Goal: Task Accomplishment & Management: Manage account settings

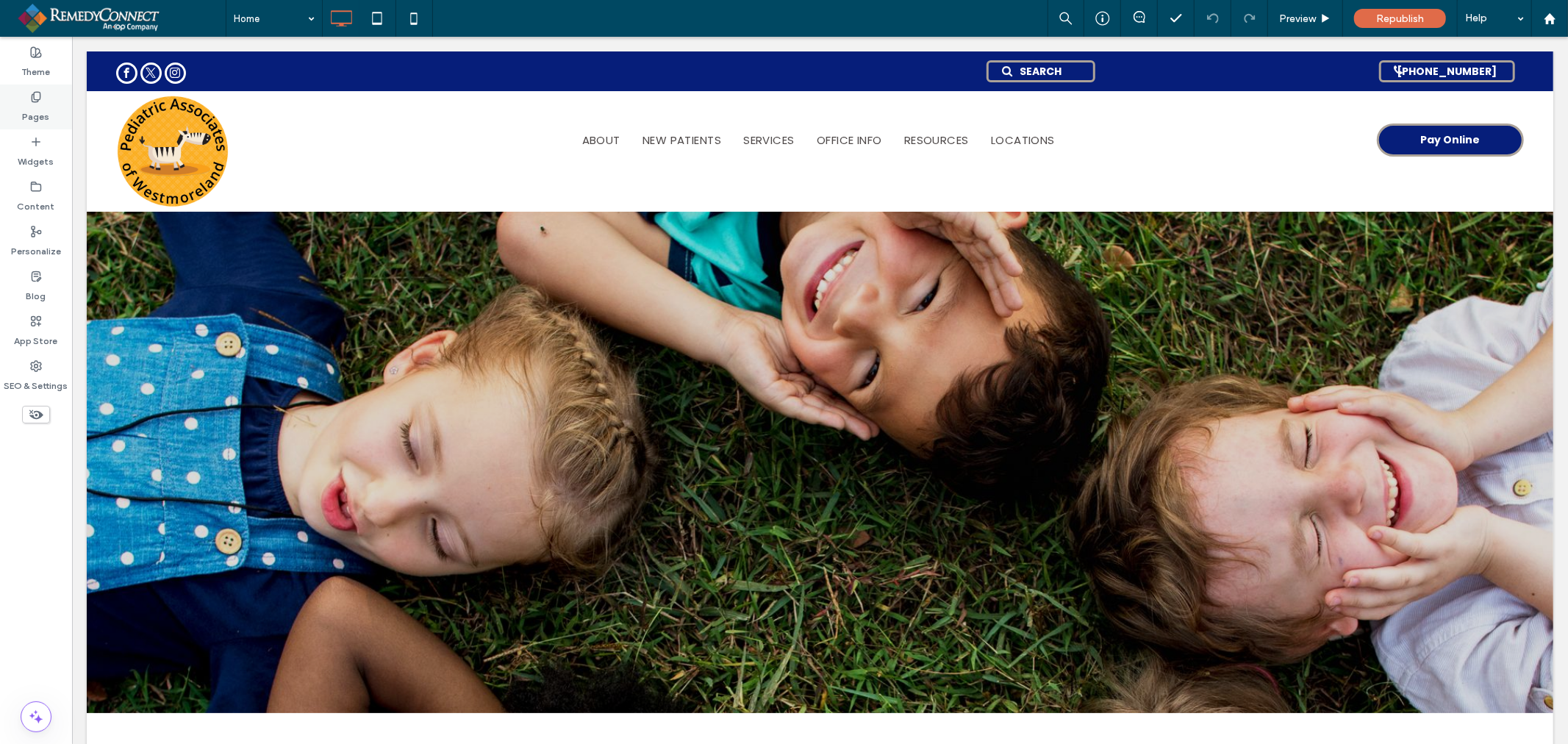
click at [57, 113] on div "Pages" at bounding box center [36, 106] width 72 height 45
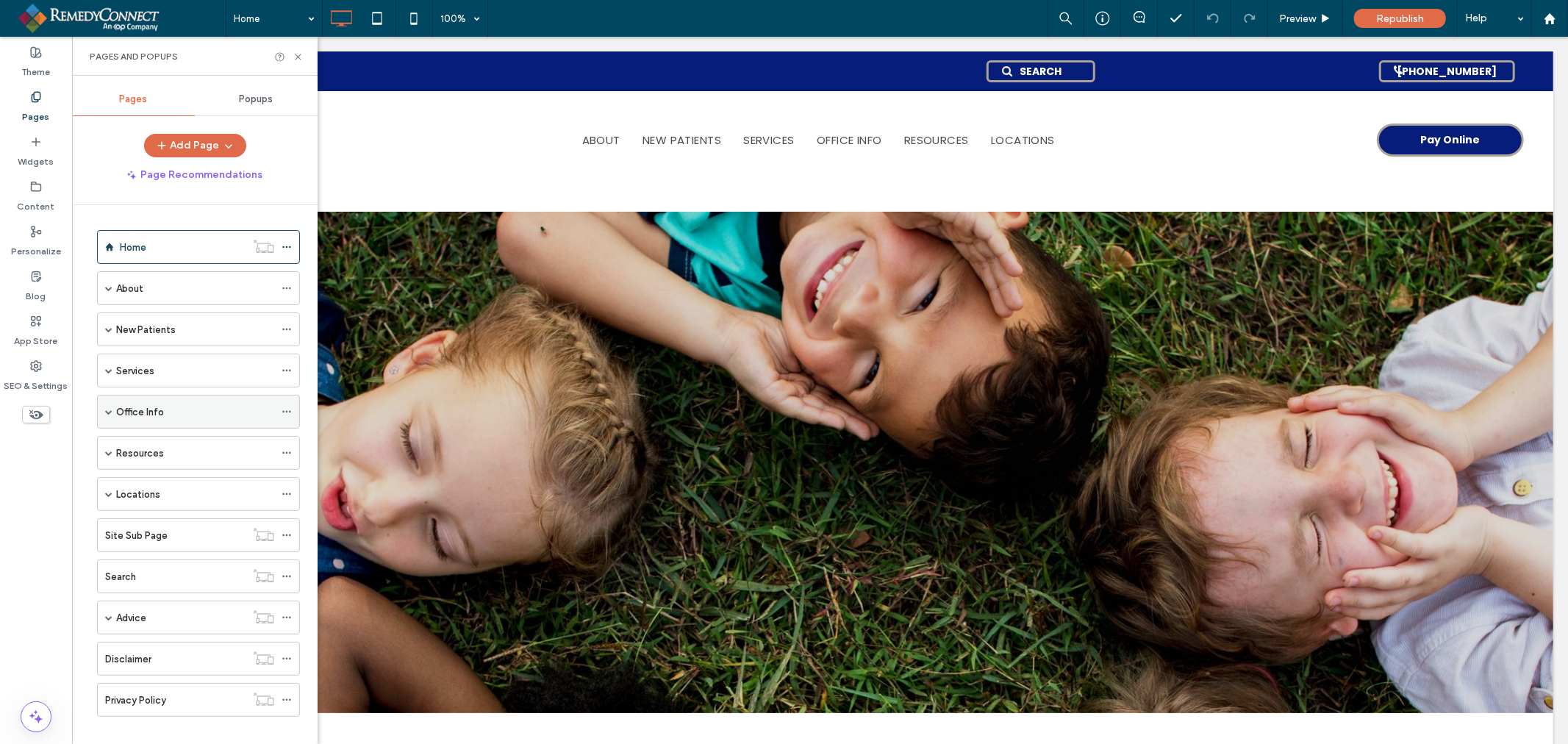
click at [144, 420] on div "Office Info" at bounding box center [195, 412] width 158 height 33
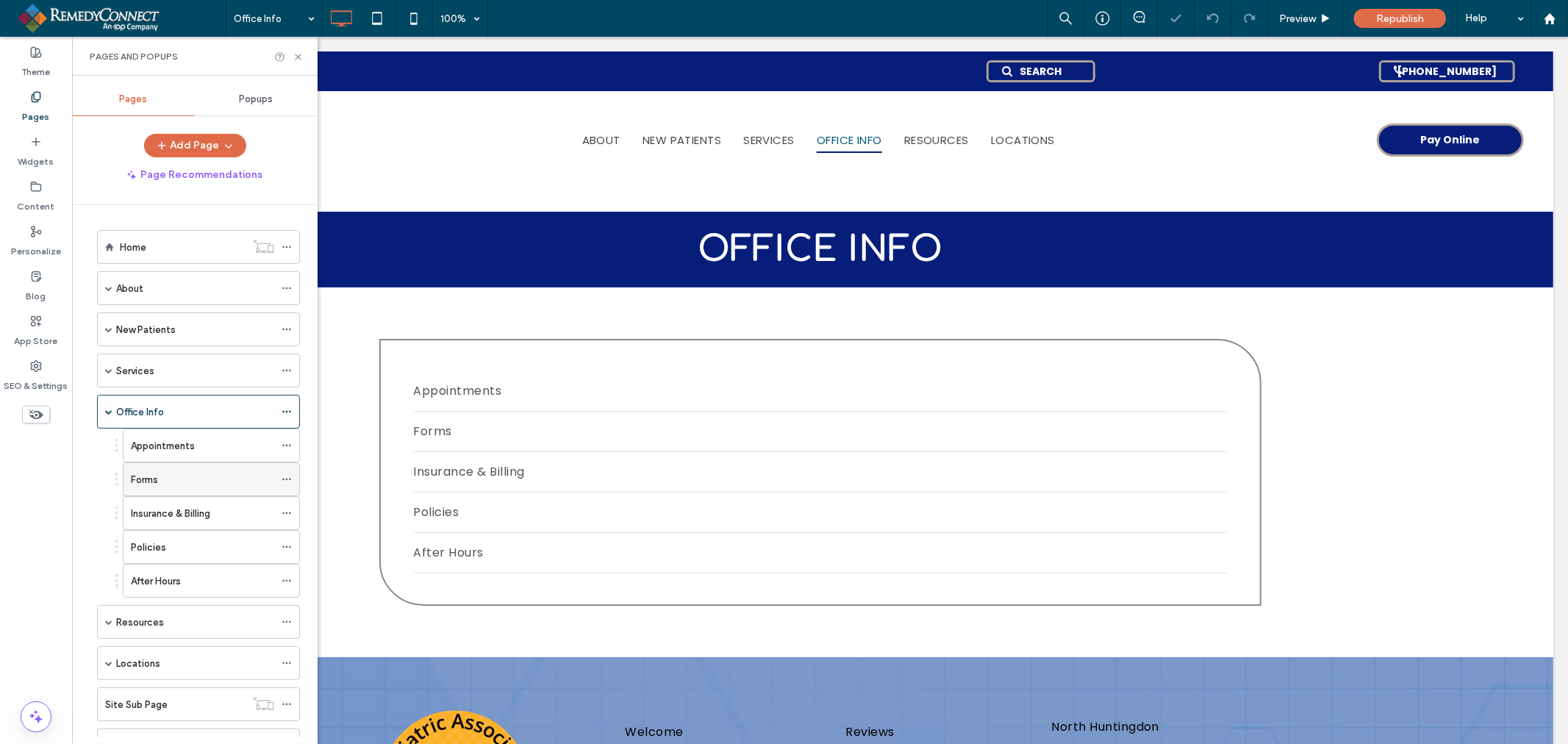
click at [153, 473] on label "Forms" at bounding box center [143, 480] width 27 height 26
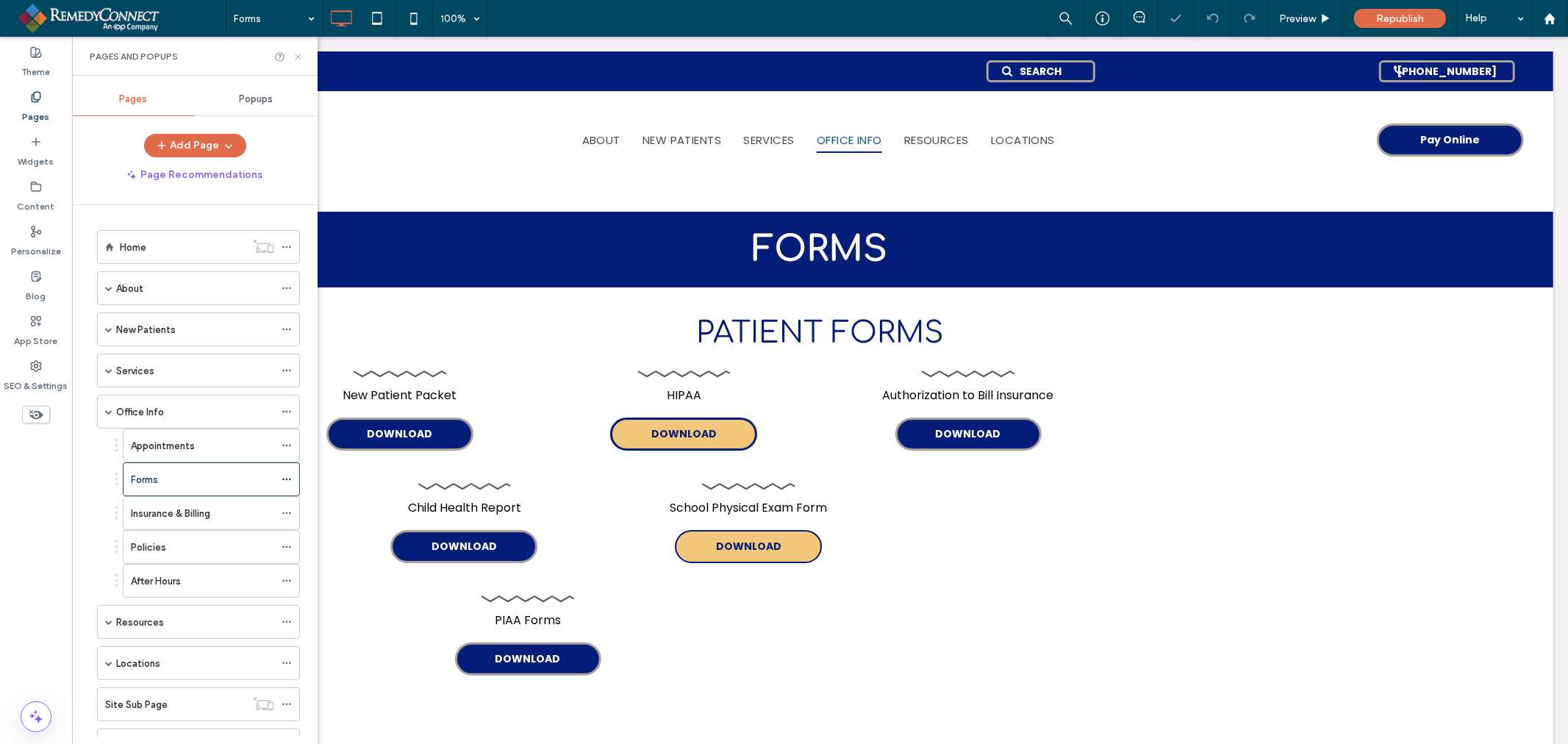
click at [299, 55] on use at bounding box center [298, 56] width 6 height 6
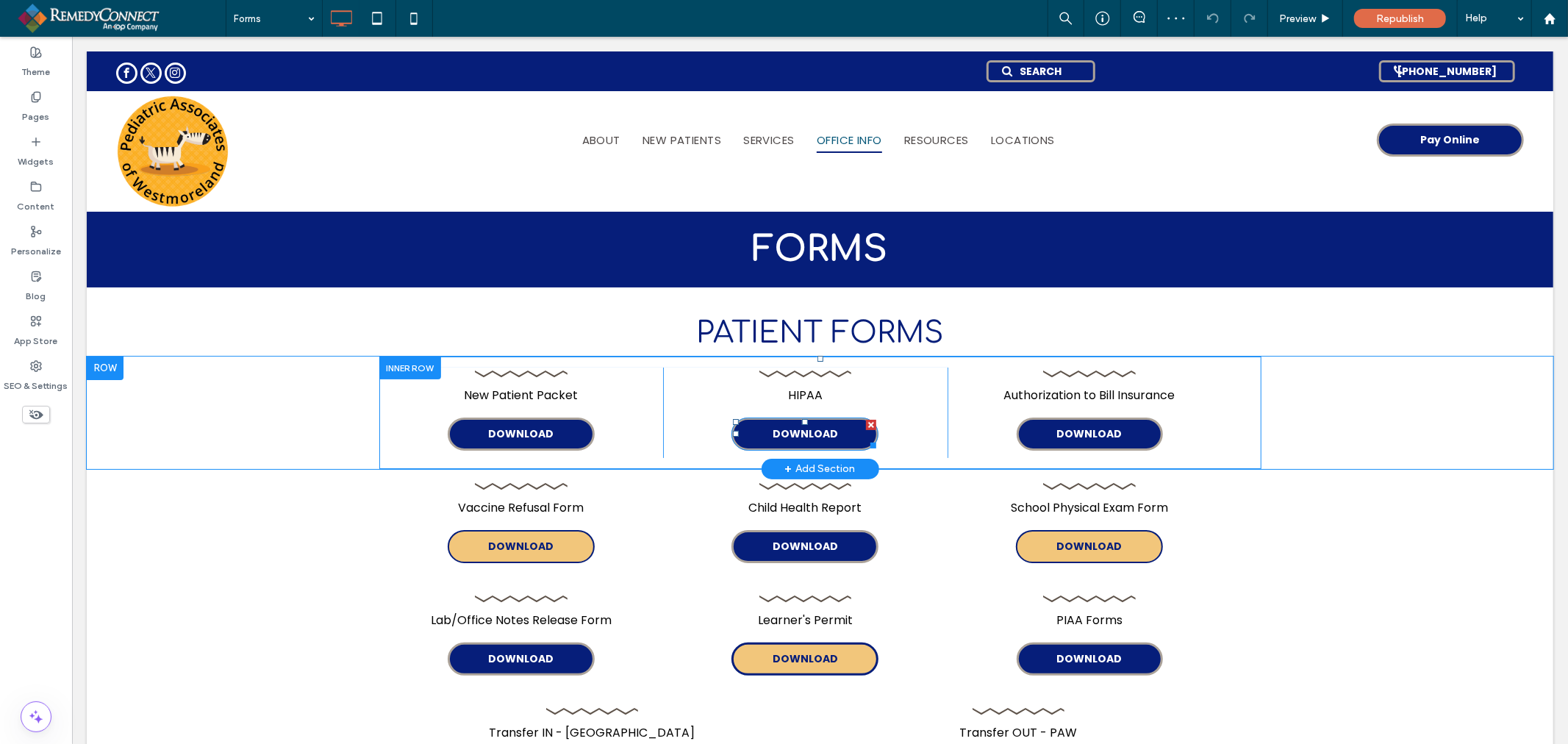
click at [847, 445] on link "DOWNLOAD" at bounding box center [804, 432] width 147 height 33
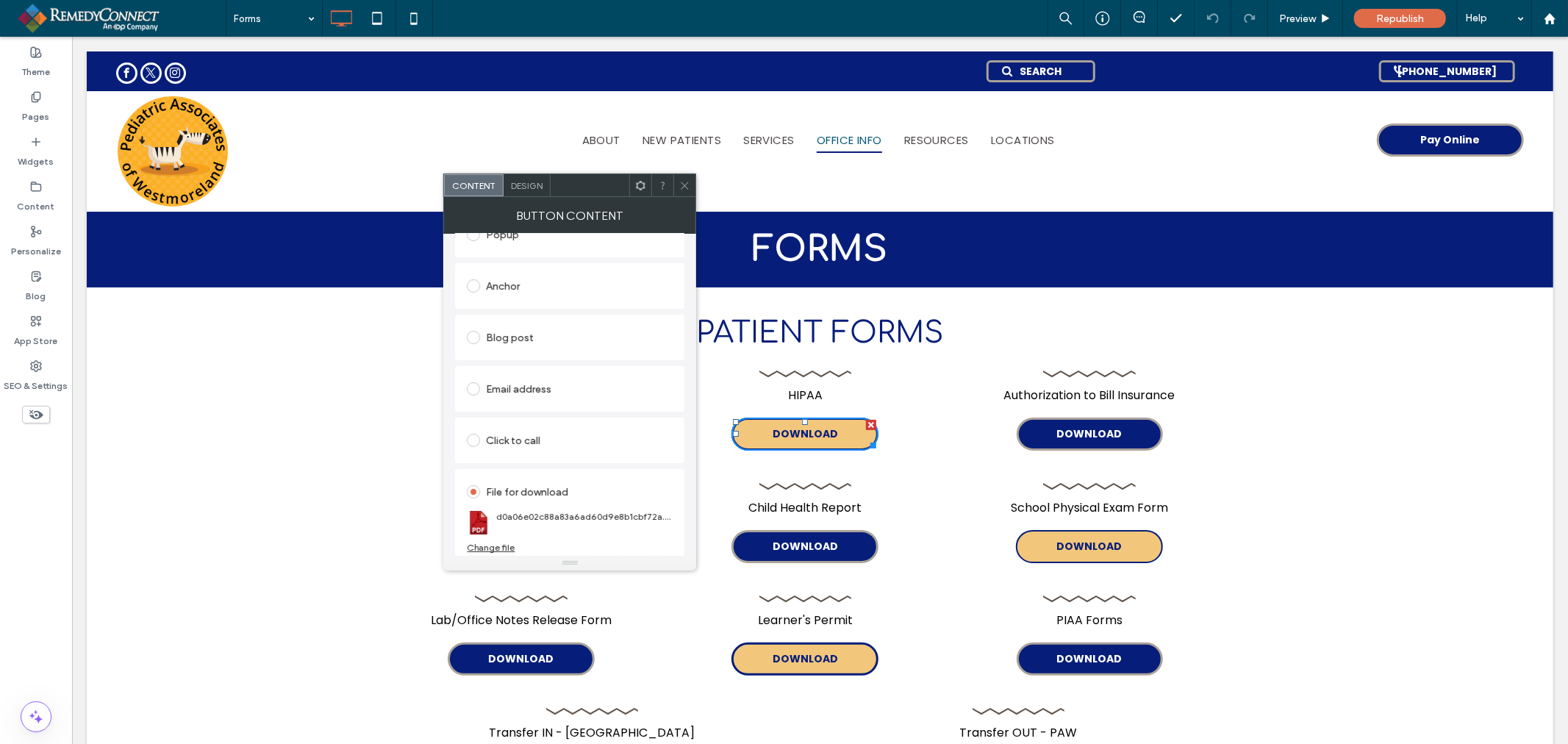
scroll to position [336, 0]
click at [489, 547] on div "Change file" at bounding box center [491, 542] width 47 height 11
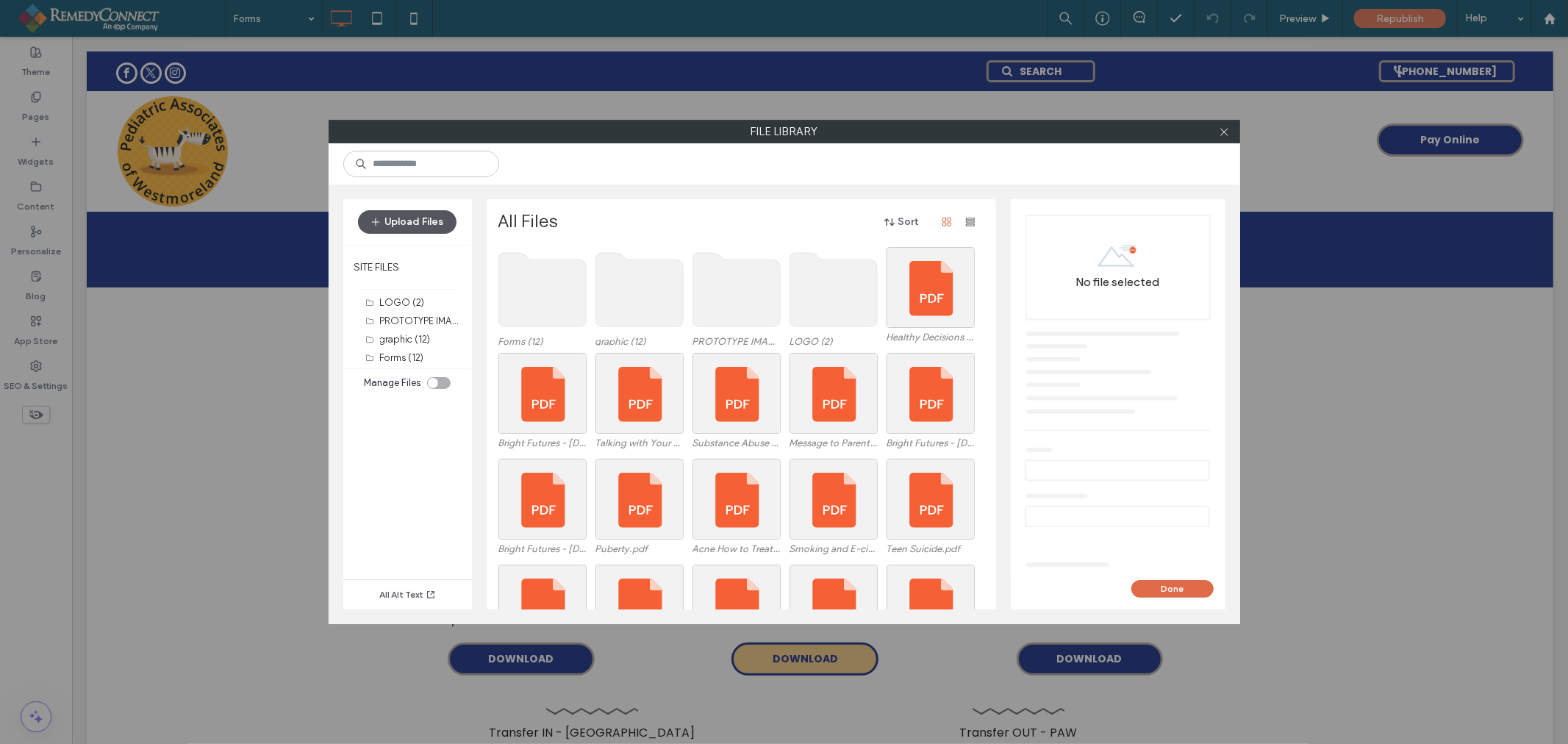
click at [453, 226] on button "Upload Files" at bounding box center [408, 223] width 99 height 24
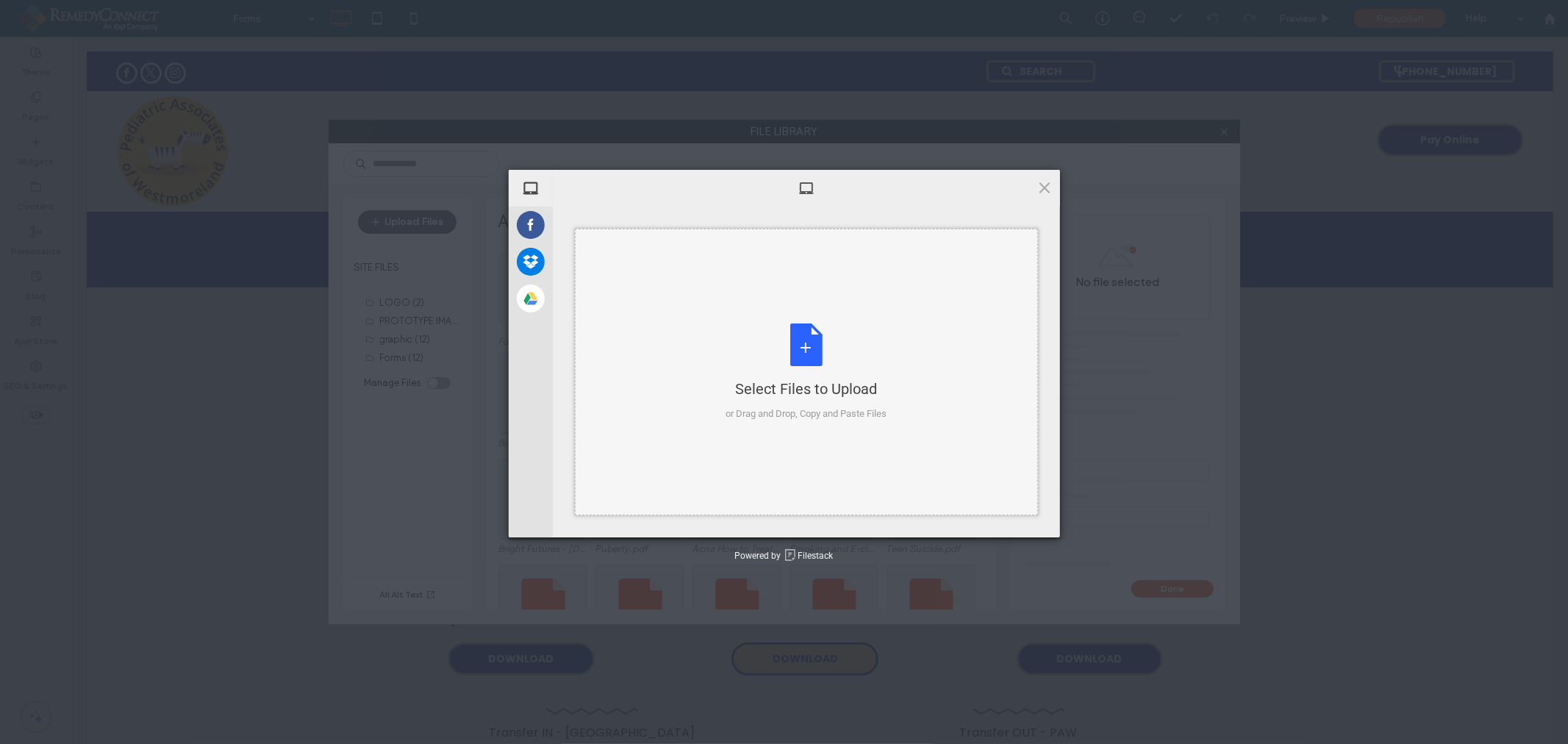
click at [795, 350] on div "Select Files to Upload or Drag and Drop, Copy and Paste Files" at bounding box center [805, 372] width 161 height 98
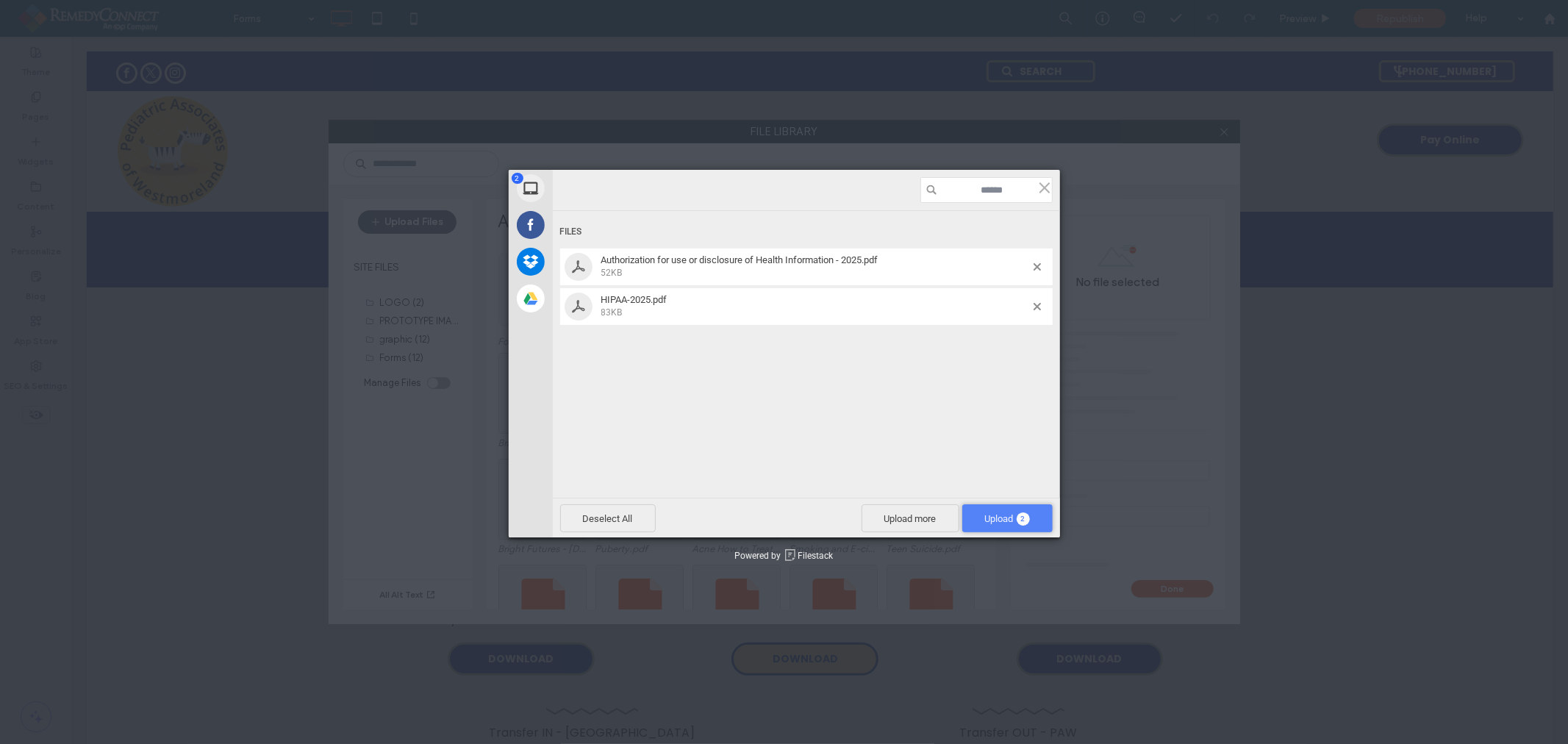
click at [1010, 510] on span "Upload 2" at bounding box center [1007, 518] width 90 height 28
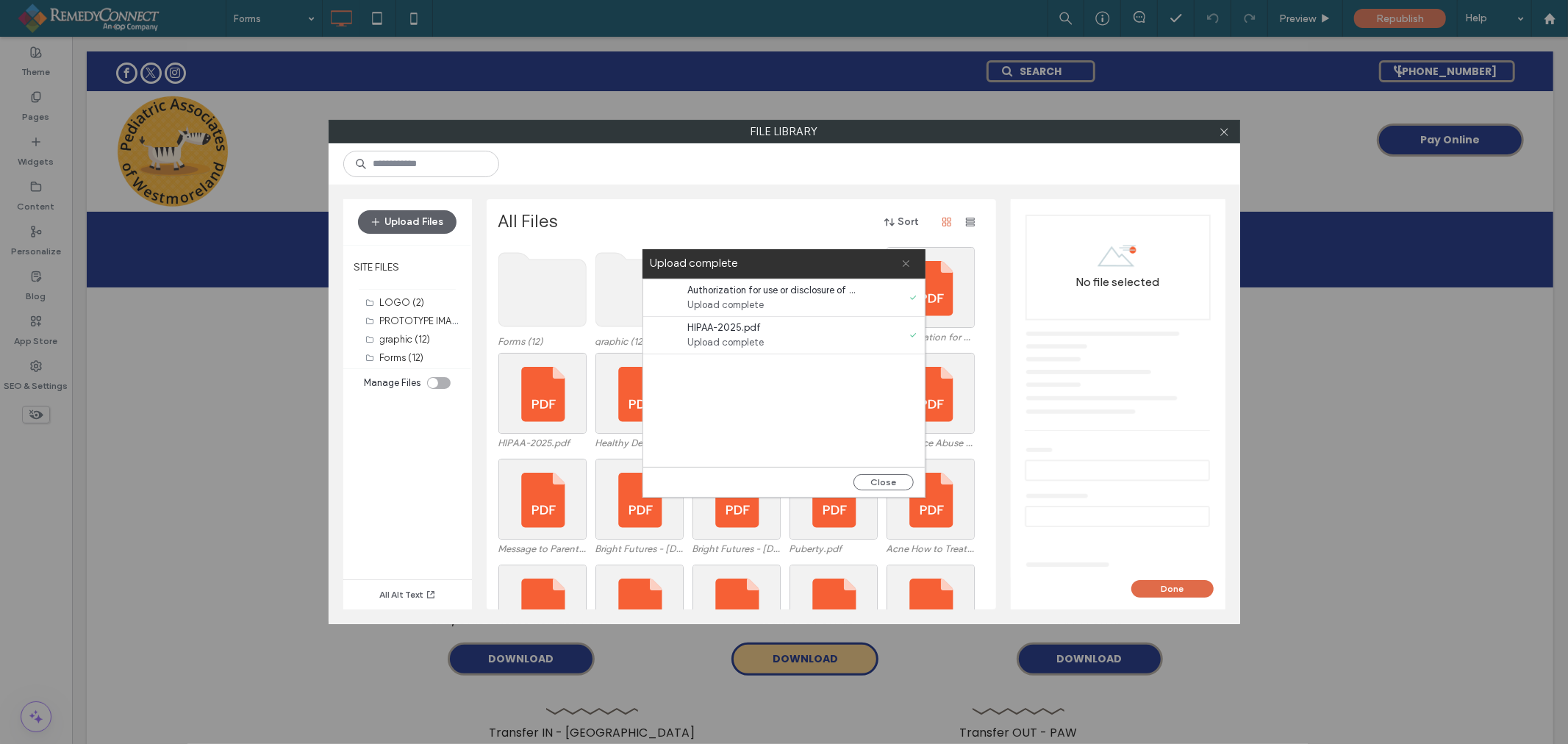
click at [906, 267] on icon at bounding box center [906, 264] width 10 height 10
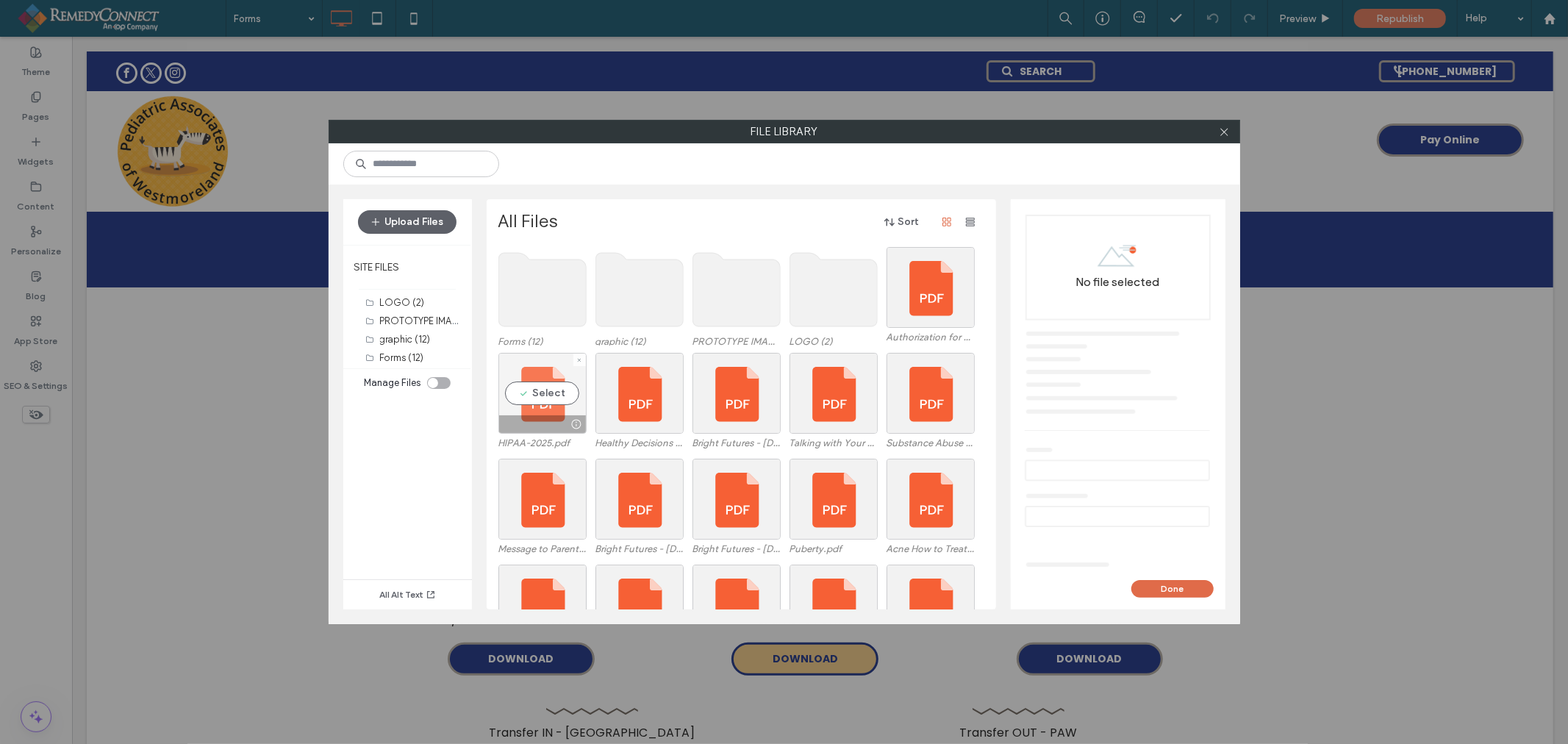
click at [555, 399] on div "Select" at bounding box center [542, 394] width 88 height 81
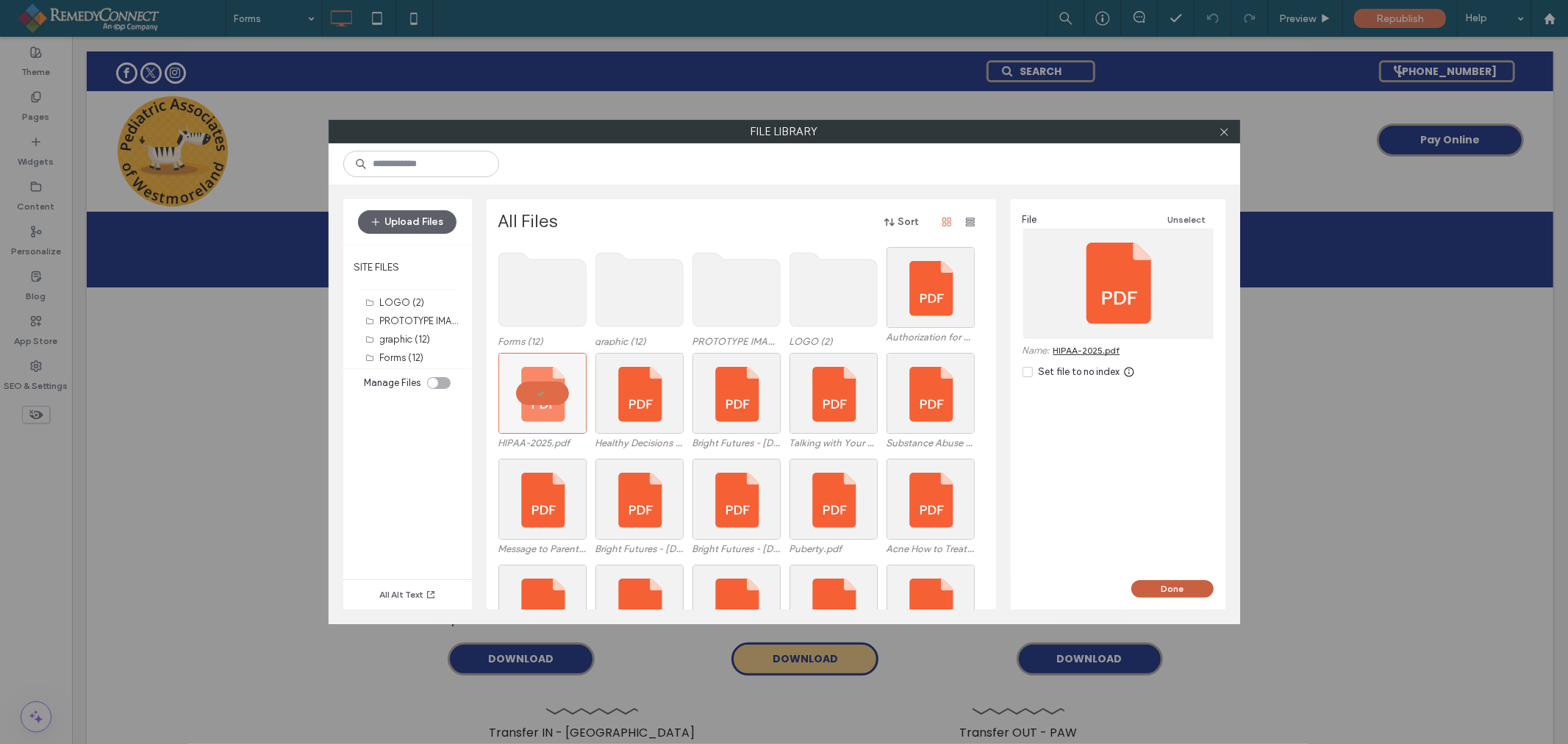
click at [1193, 586] on button "Done" at bounding box center [1172, 589] width 82 height 18
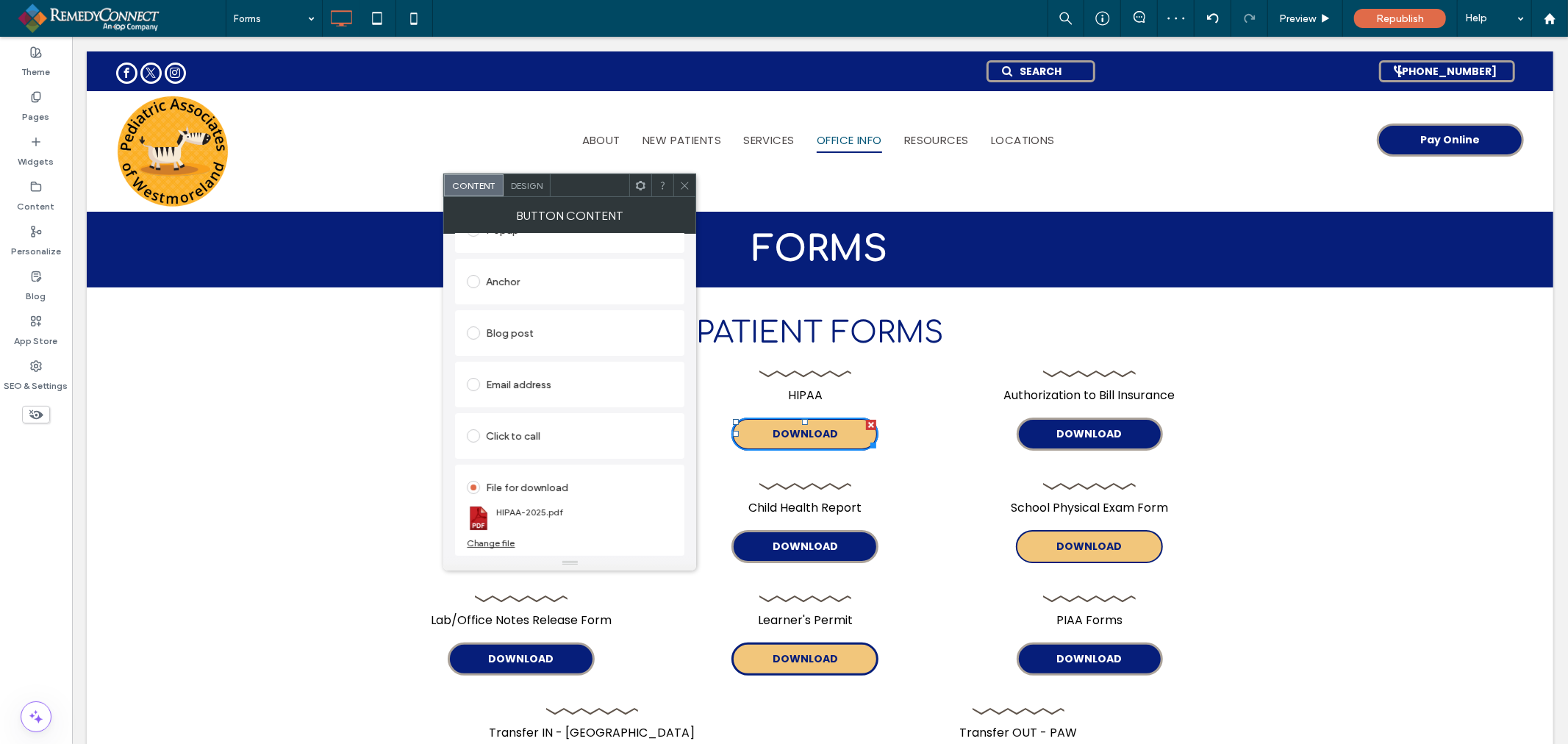
click at [692, 188] on div at bounding box center [685, 185] width 22 height 22
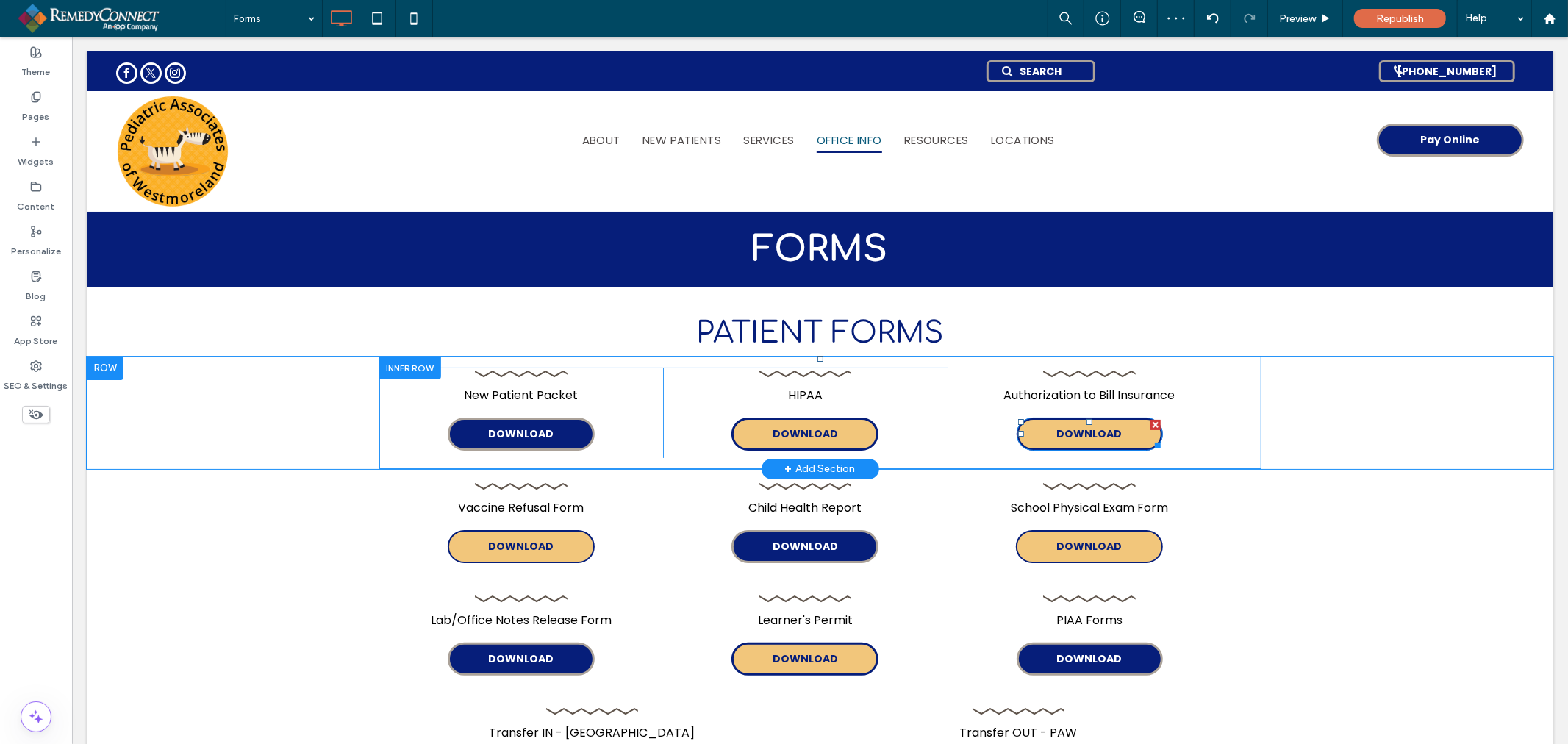
click at [1098, 429] on span "DOWNLOAD" at bounding box center [1089, 433] width 65 height 16
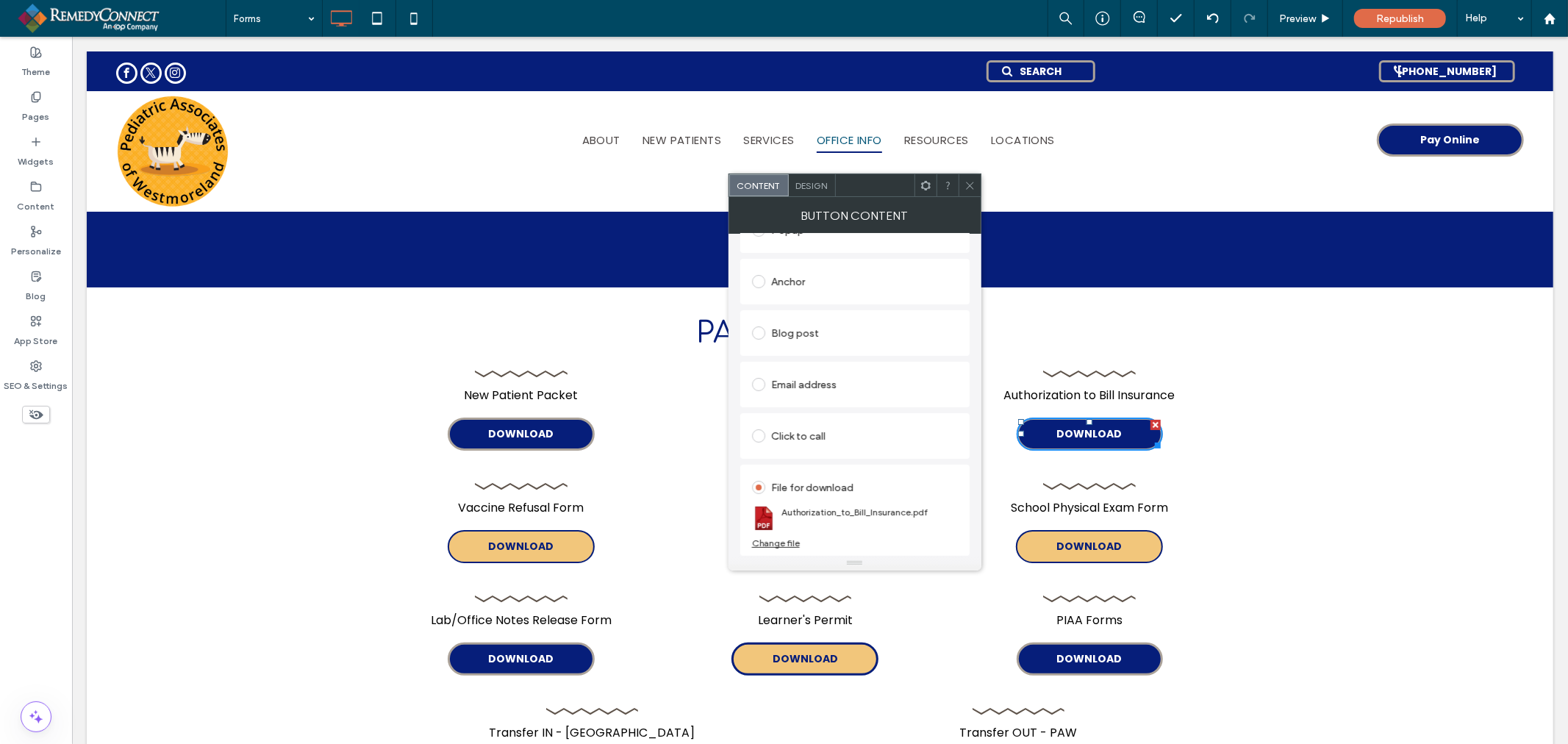
click at [784, 544] on div "Change file" at bounding box center [776, 542] width 47 height 11
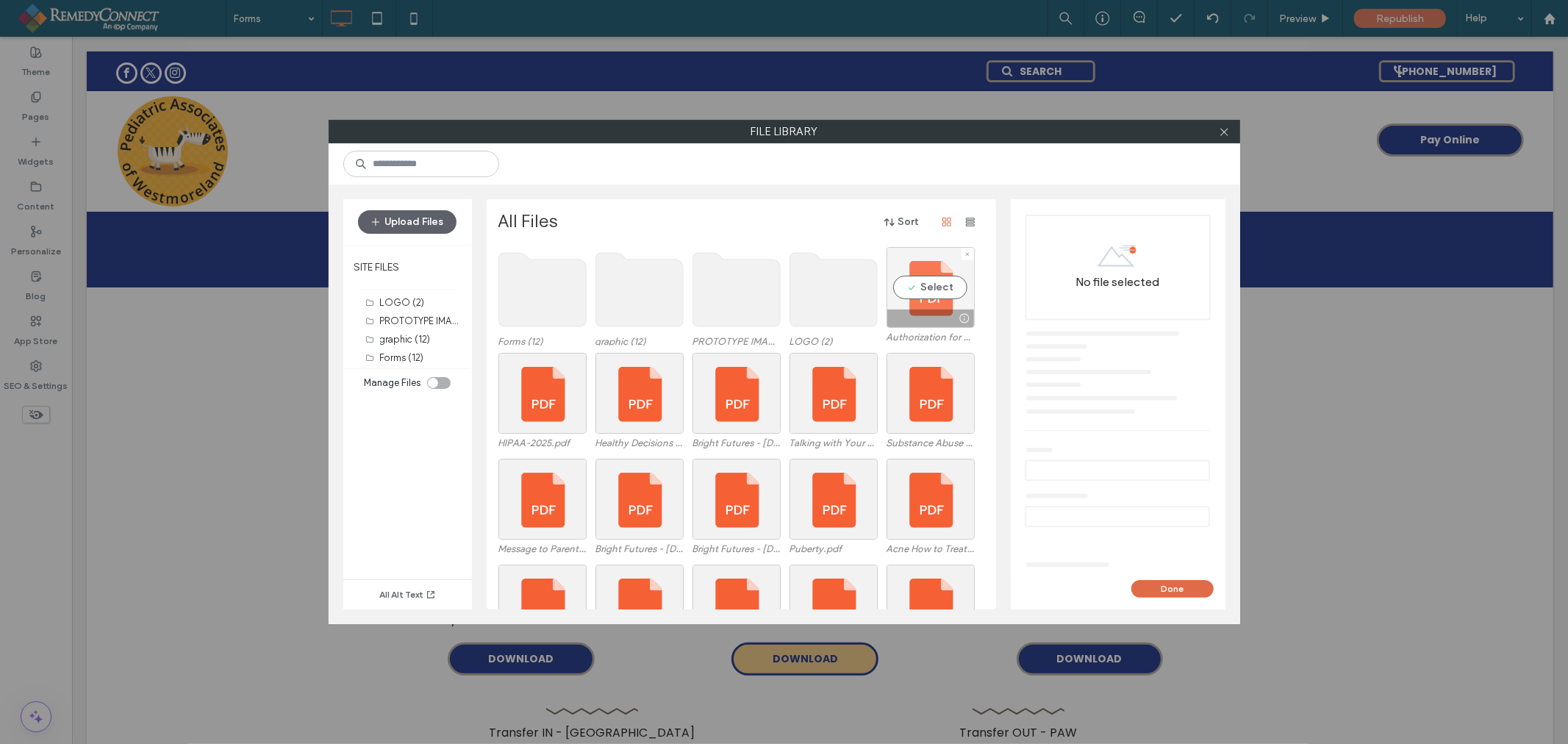
click at [934, 287] on div "Select" at bounding box center [930, 288] width 88 height 81
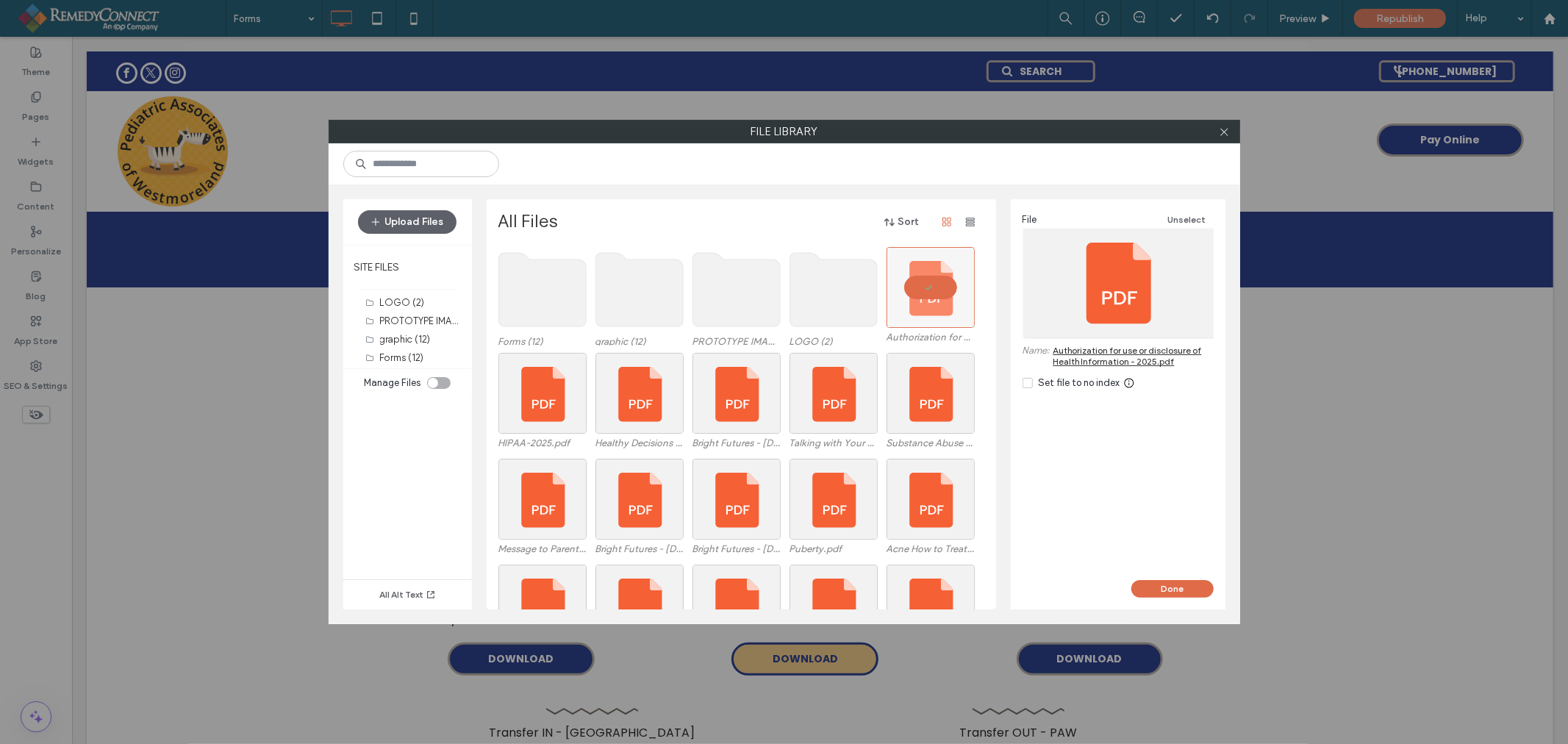
drag, startPoint x: 1224, startPoint y: 134, endPoint x: 1089, endPoint y: 108, distance: 137.5
click at [1224, 133] on icon at bounding box center [1224, 132] width 11 height 11
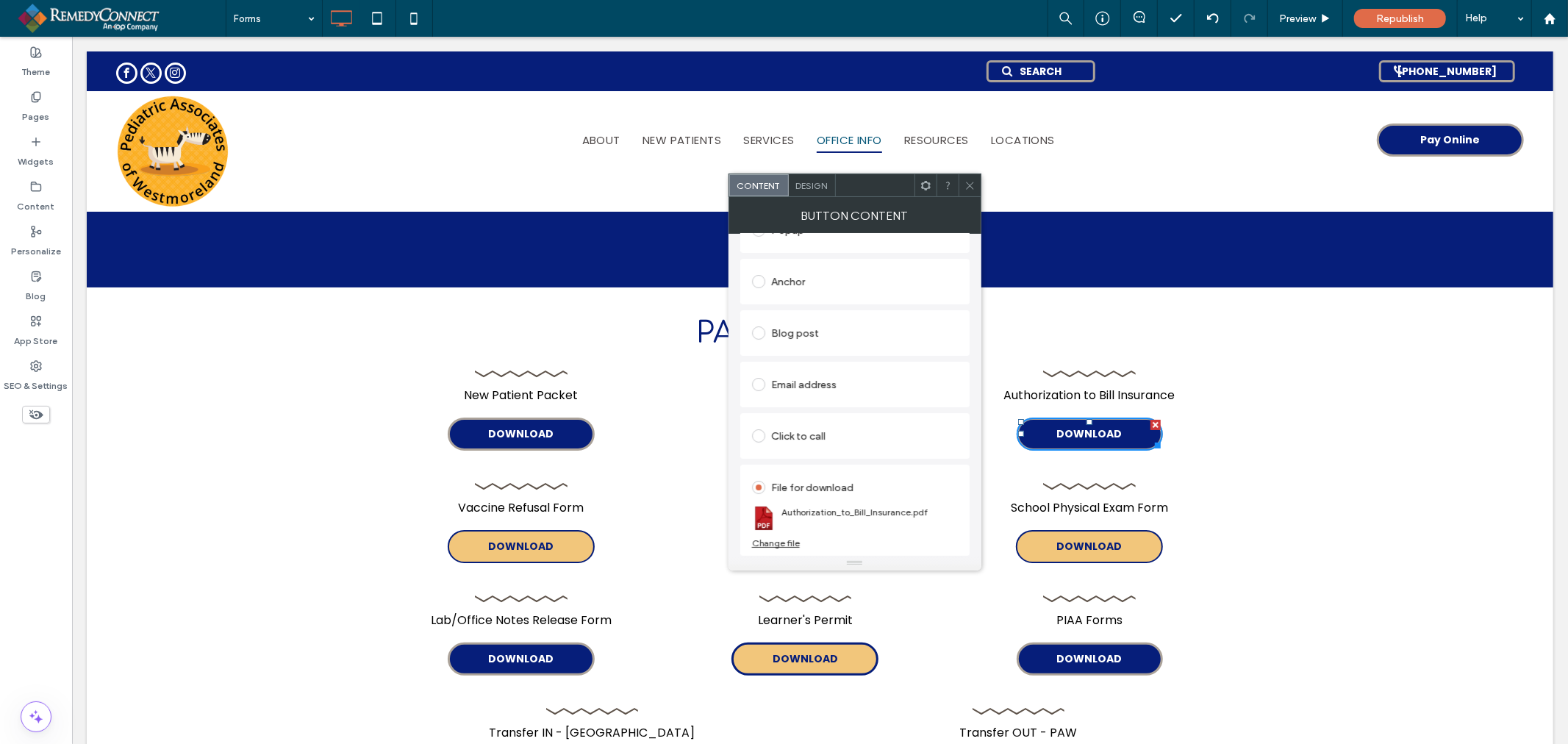
click at [974, 185] on icon at bounding box center [969, 185] width 11 height 11
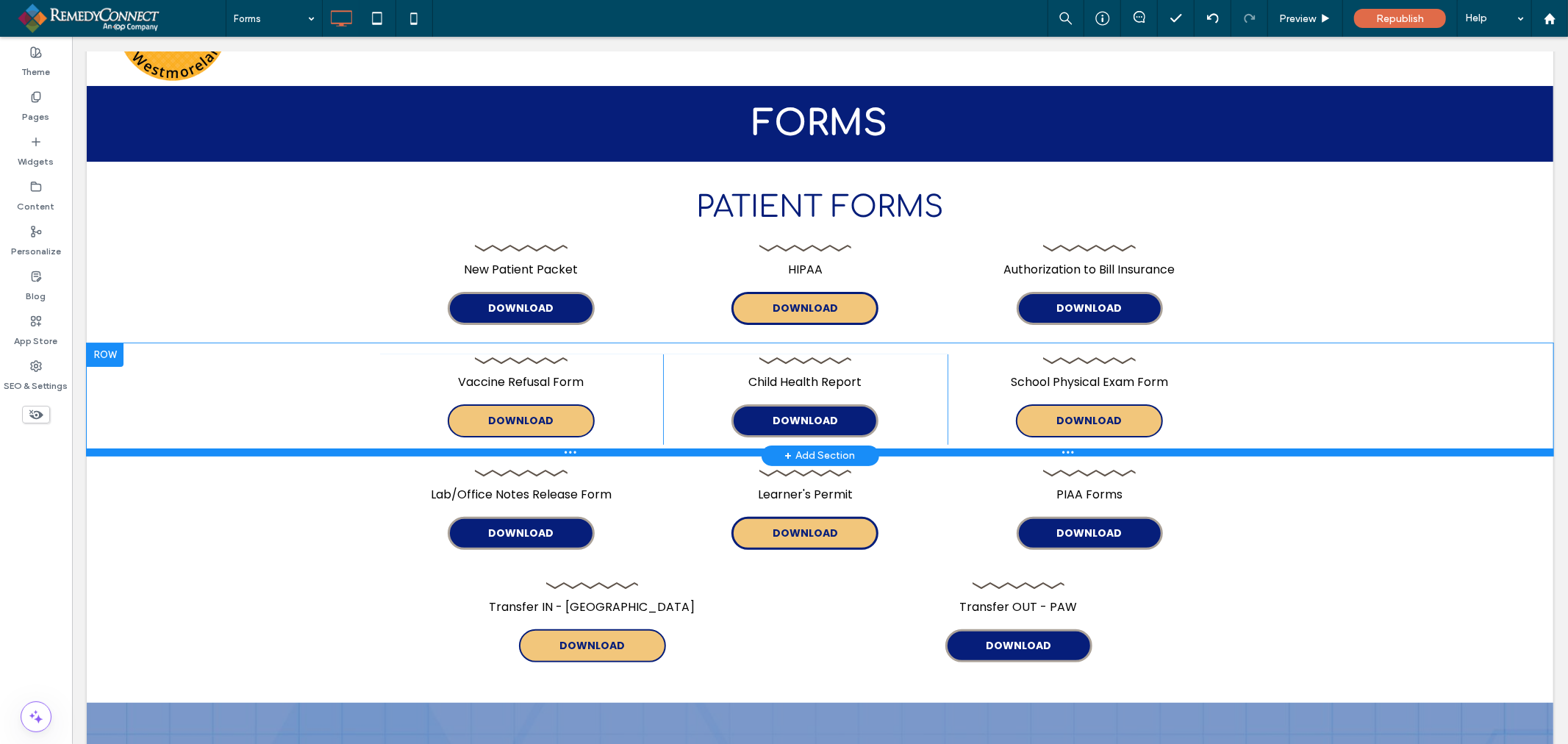
scroll to position [163, 0]
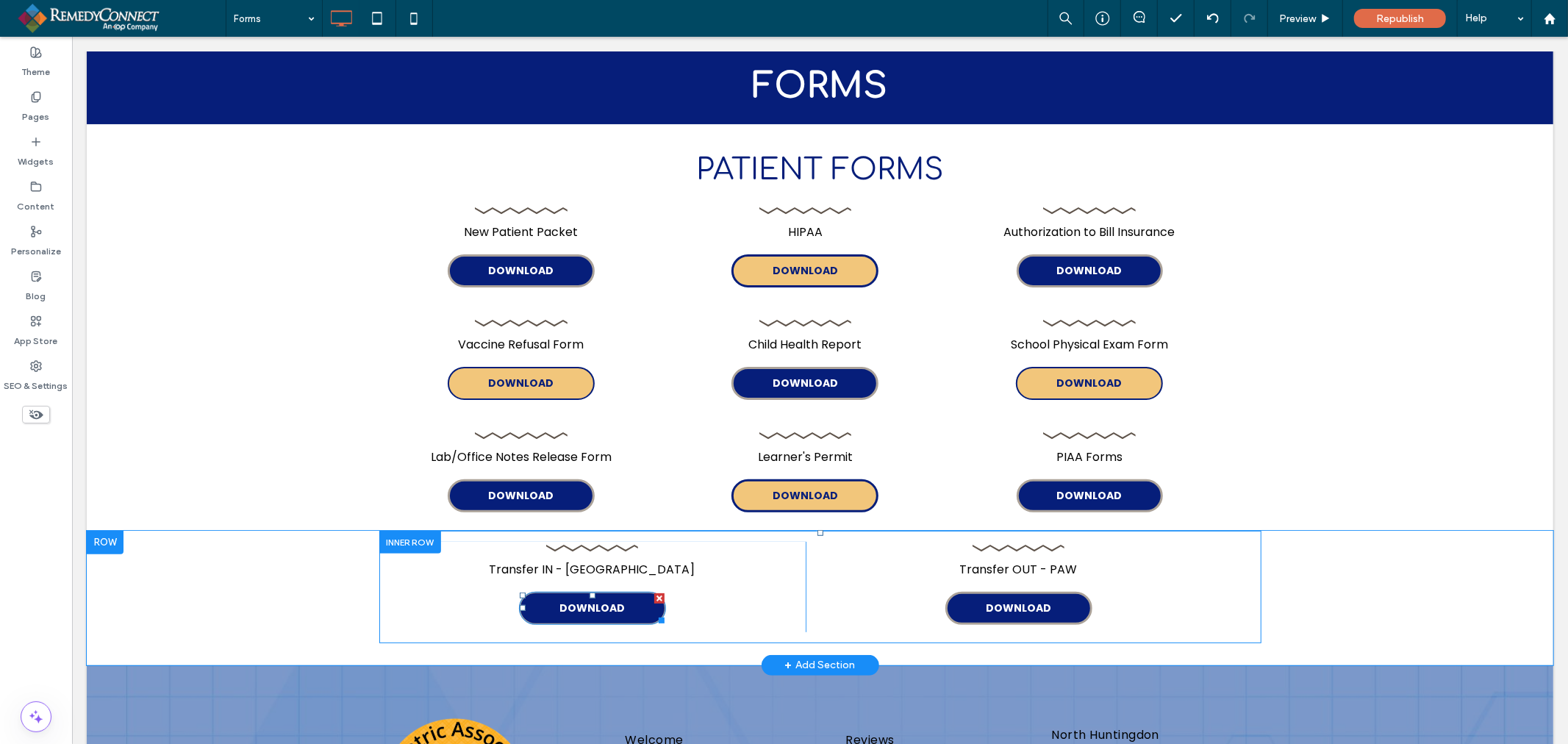
click at [610, 613] on span "DOWNLOAD" at bounding box center [592, 607] width 65 height 16
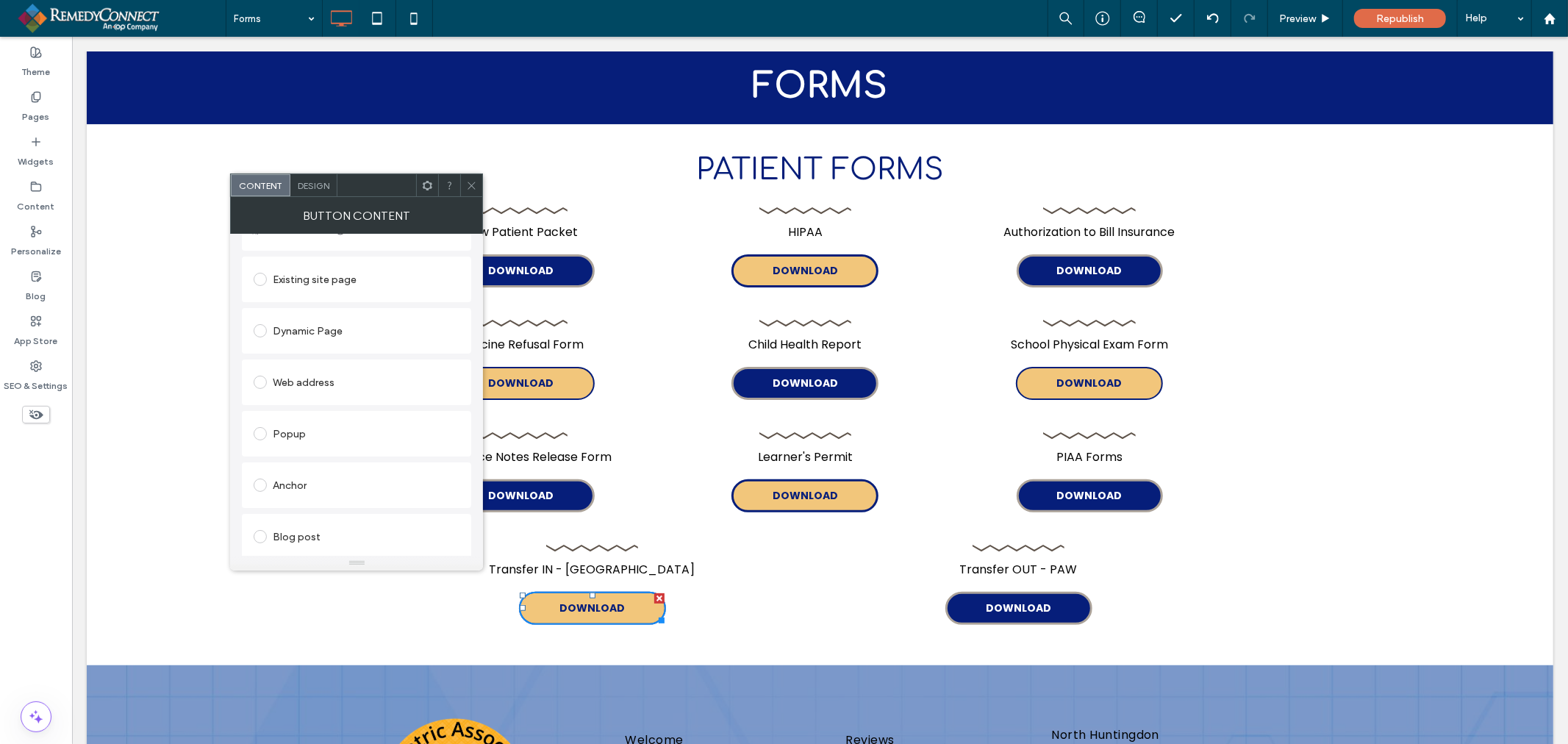
scroll to position [336, 0]
click at [284, 546] on div "Change file" at bounding box center [277, 542] width 47 height 11
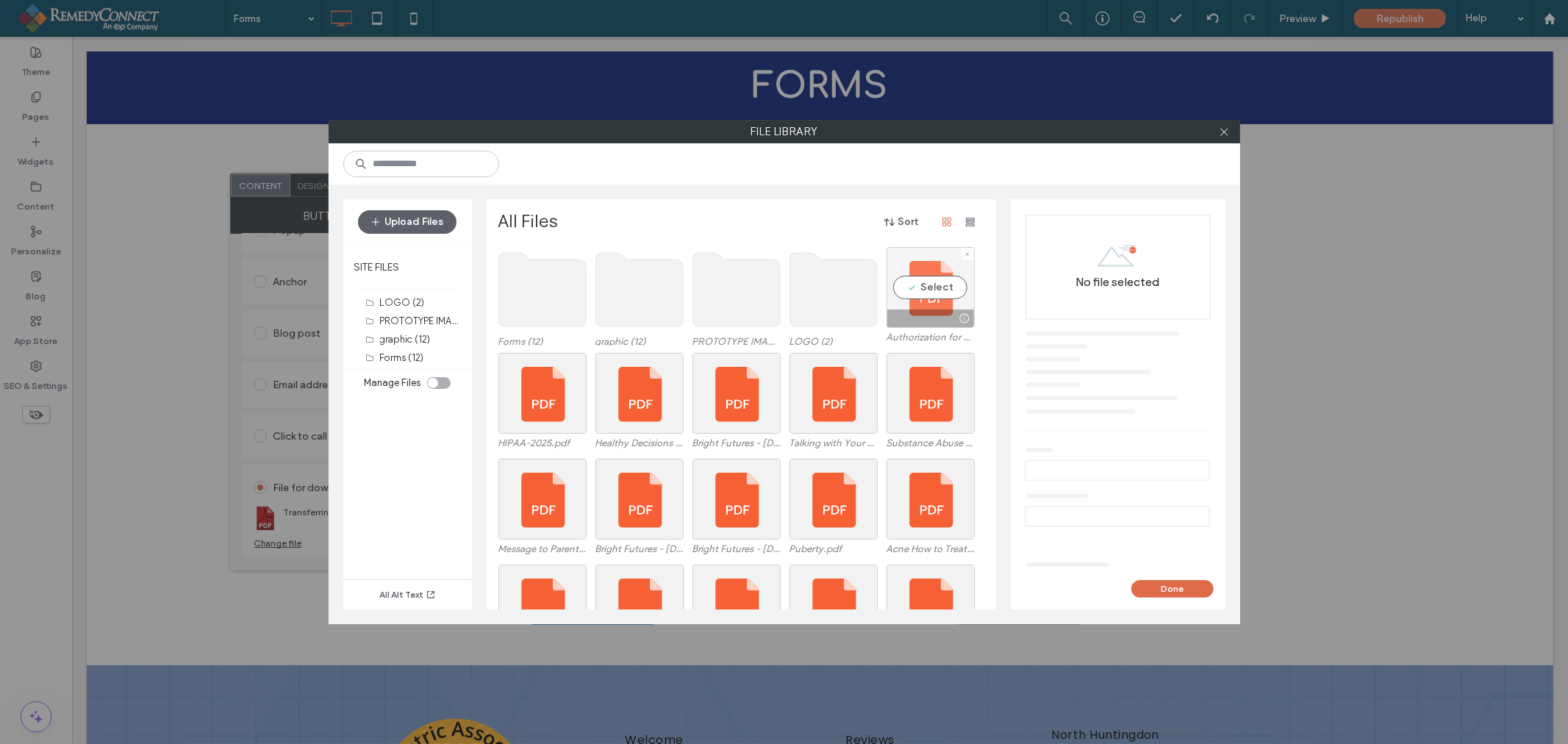
click at [930, 283] on div "Select" at bounding box center [930, 288] width 88 height 81
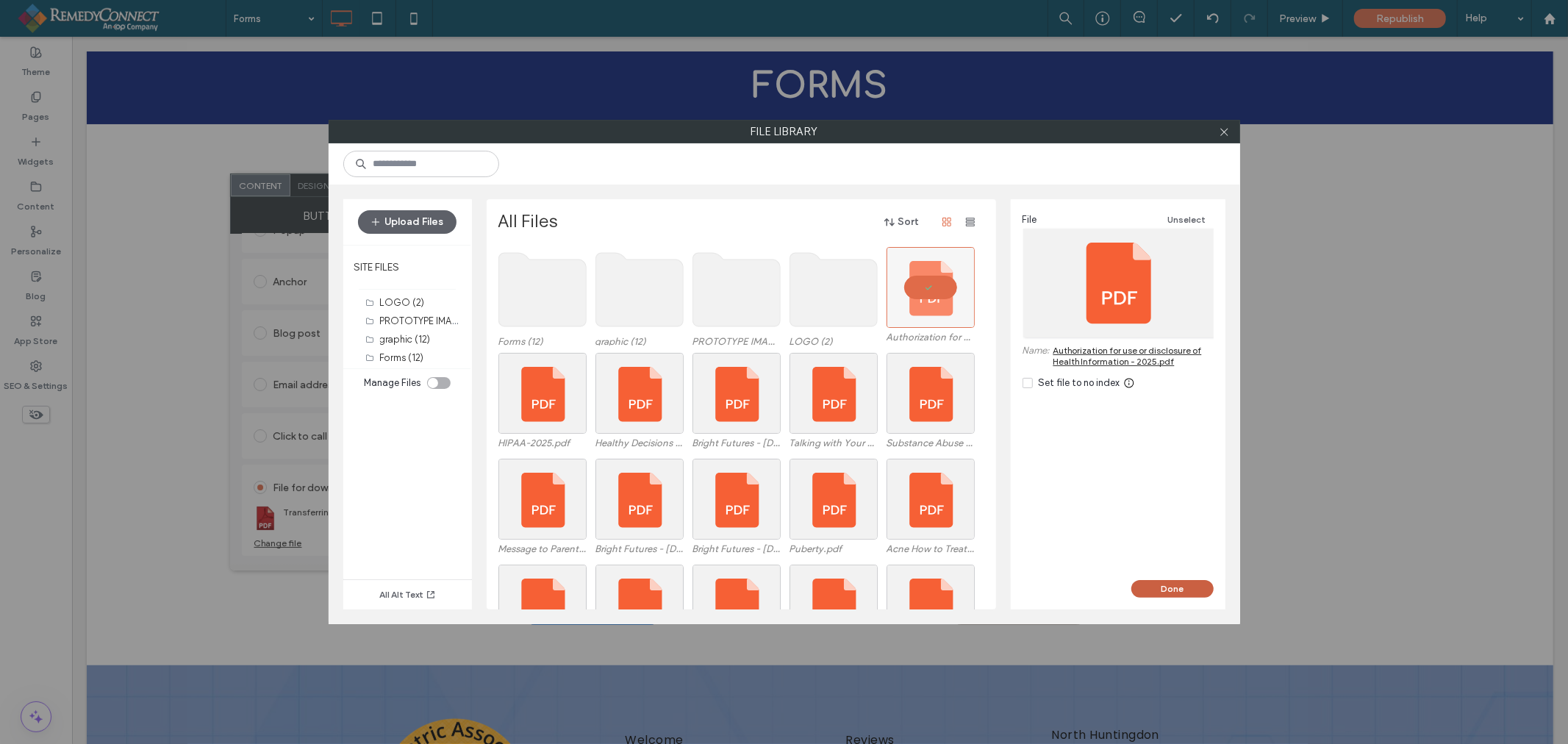
click at [1171, 586] on button "Done" at bounding box center [1172, 589] width 82 height 18
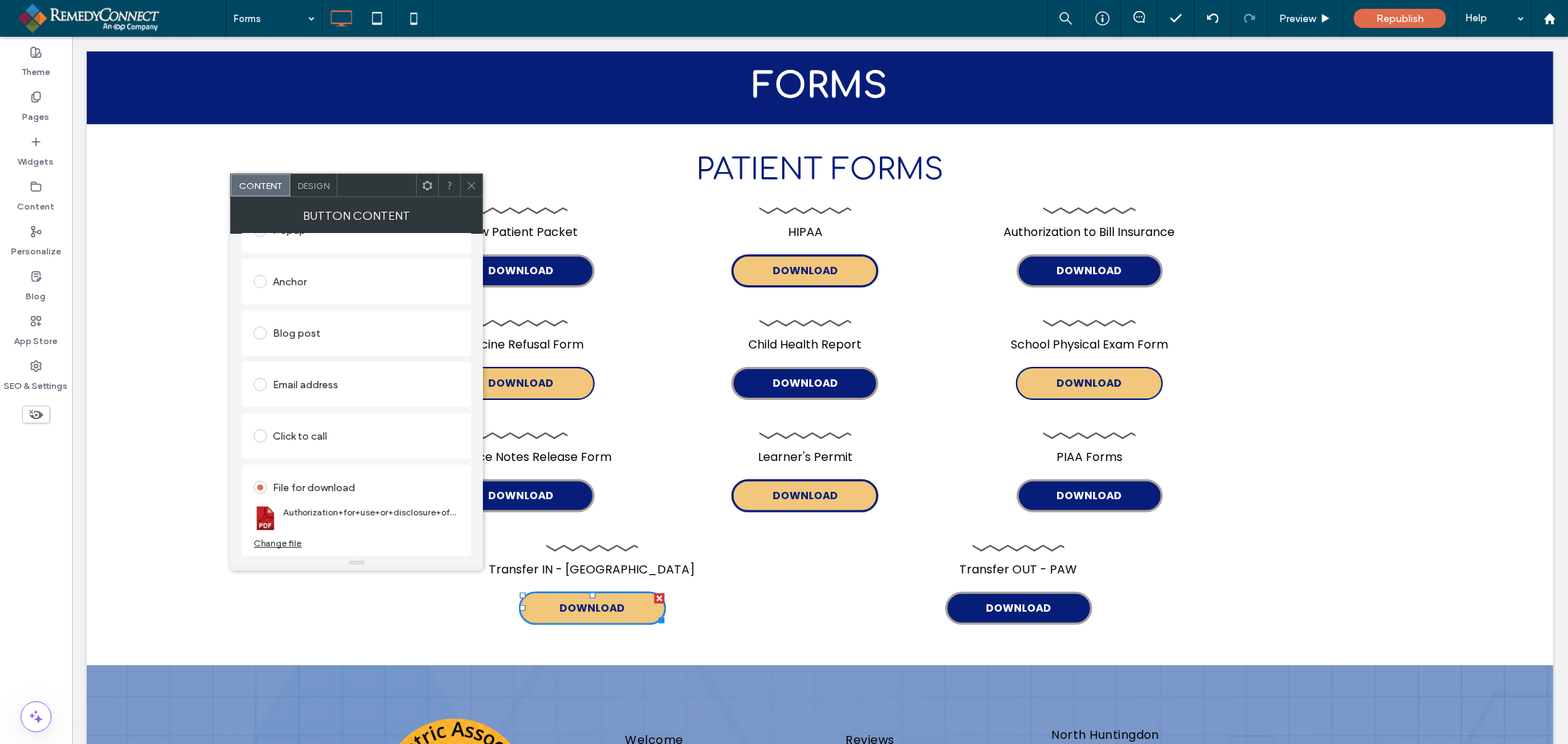
click at [477, 186] on icon at bounding box center [471, 185] width 11 height 11
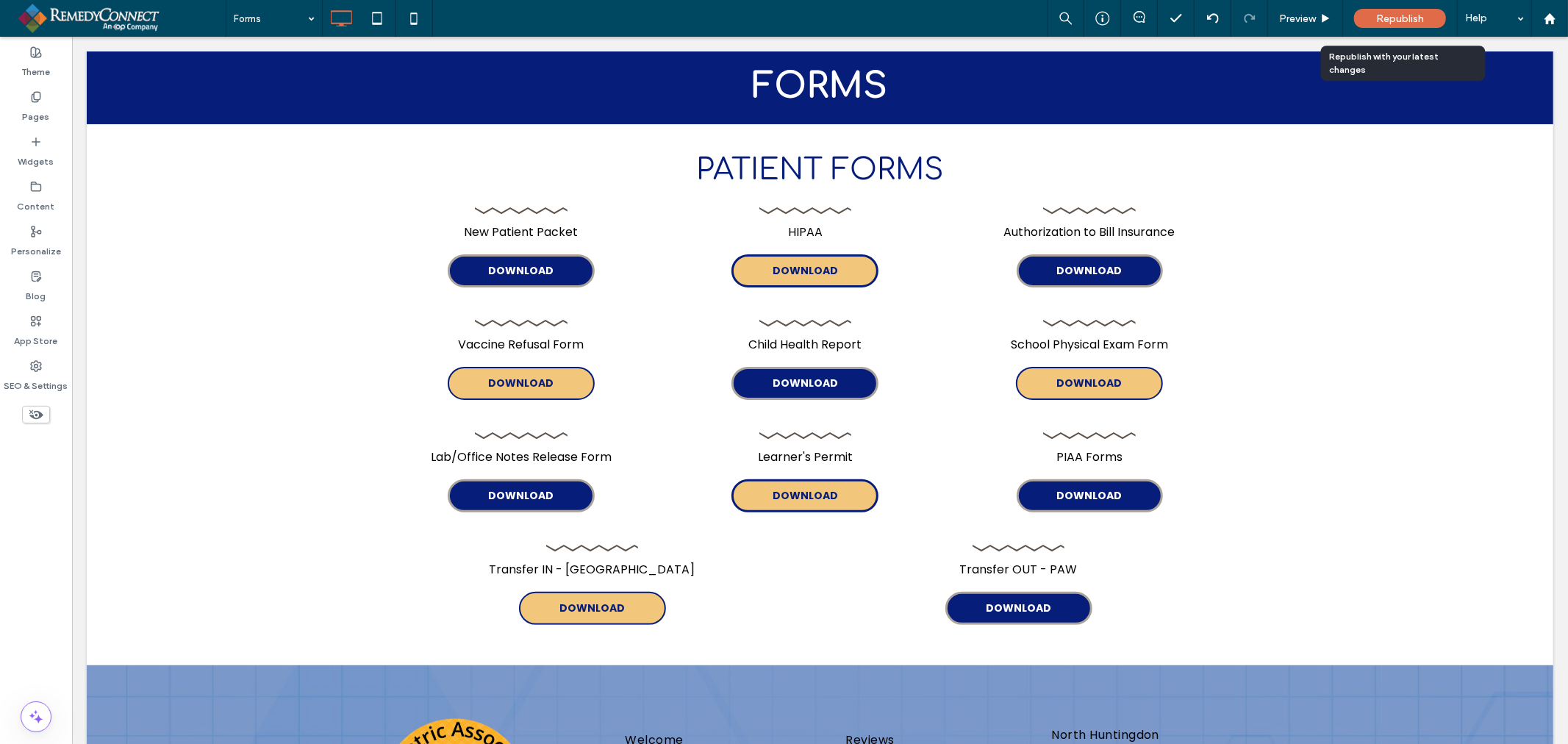
click at [1424, 25] on div "Republish" at bounding box center [1400, 18] width 92 height 19
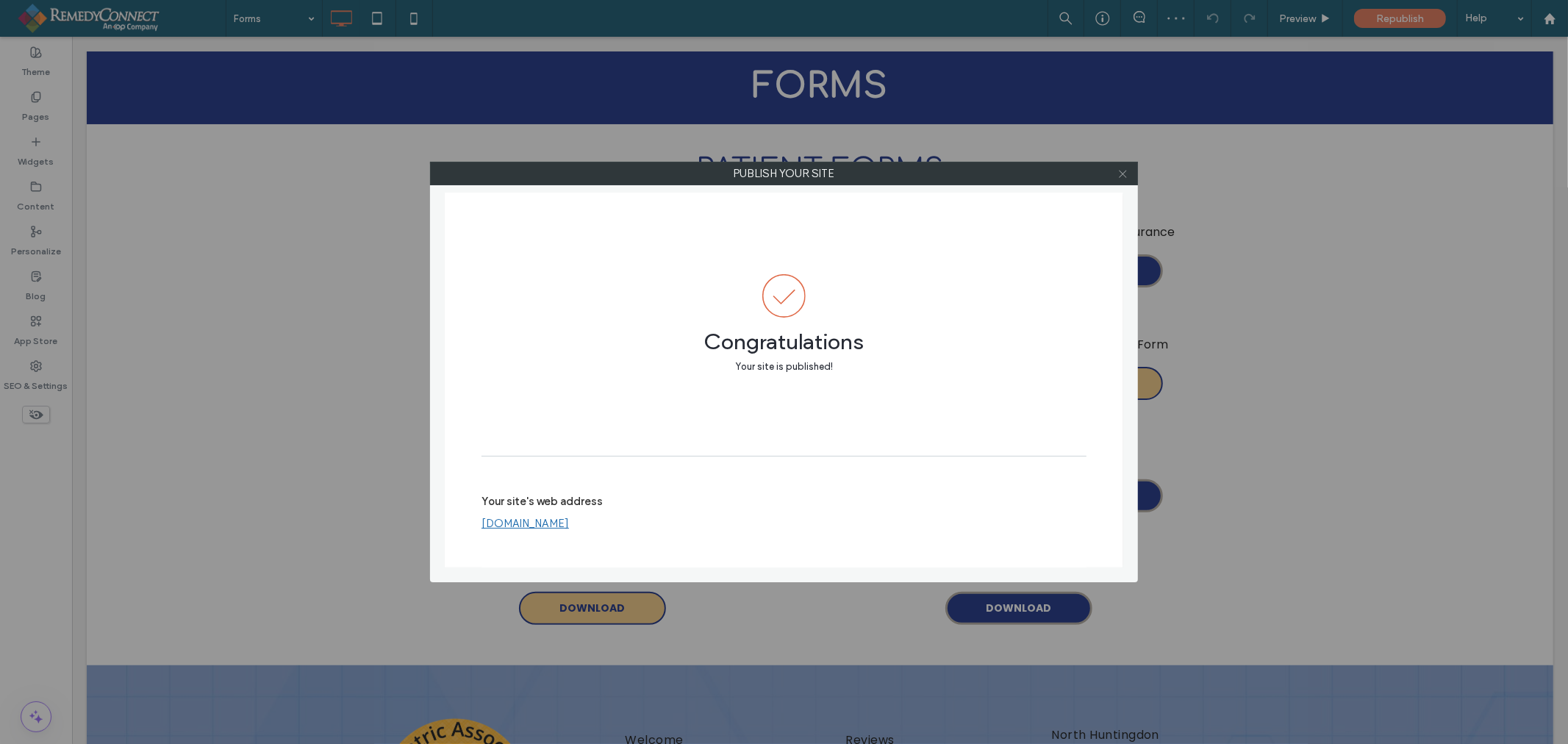
click at [1126, 175] on icon at bounding box center [1123, 173] width 11 height 11
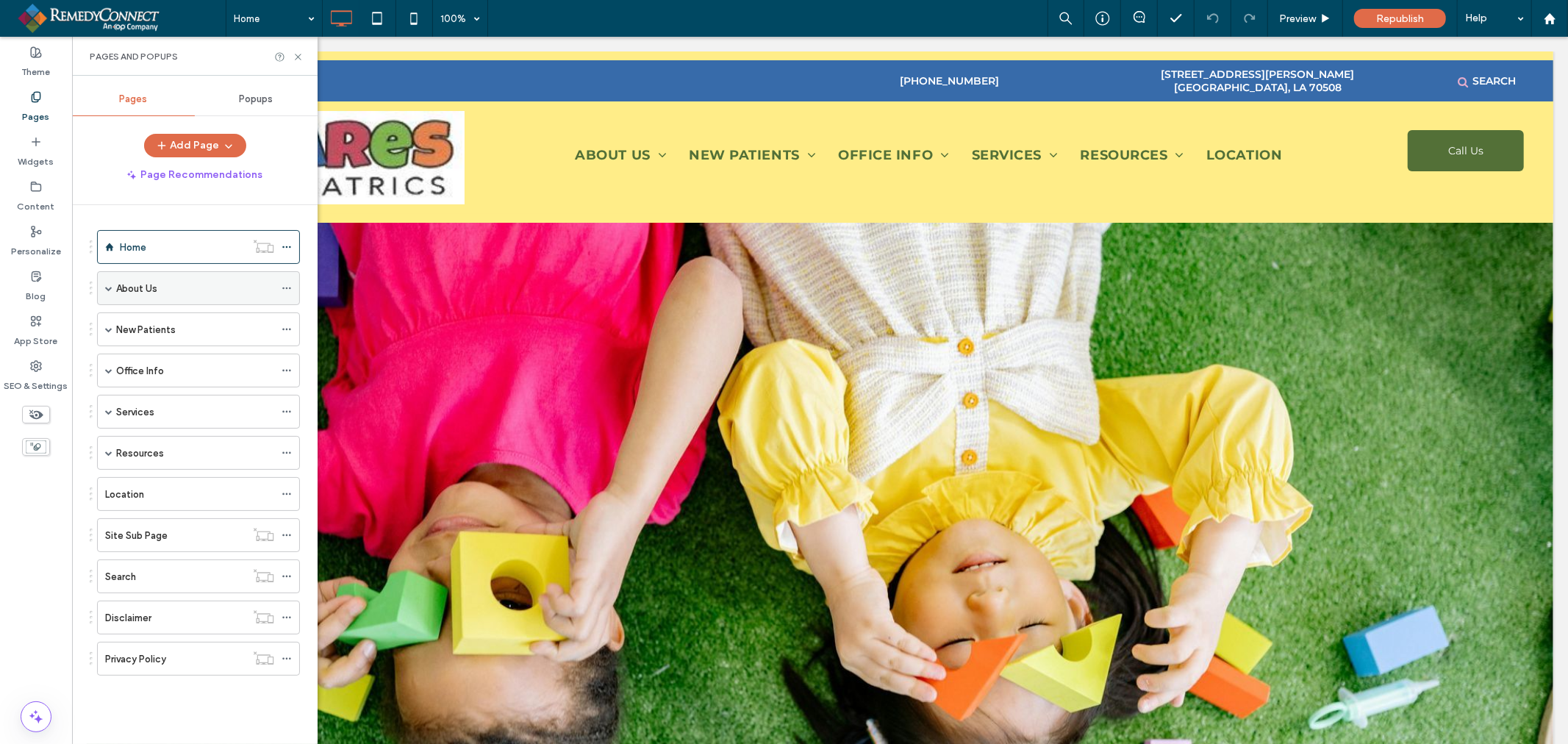
click at [153, 290] on label "About Us" at bounding box center [137, 289] width 42 height 26
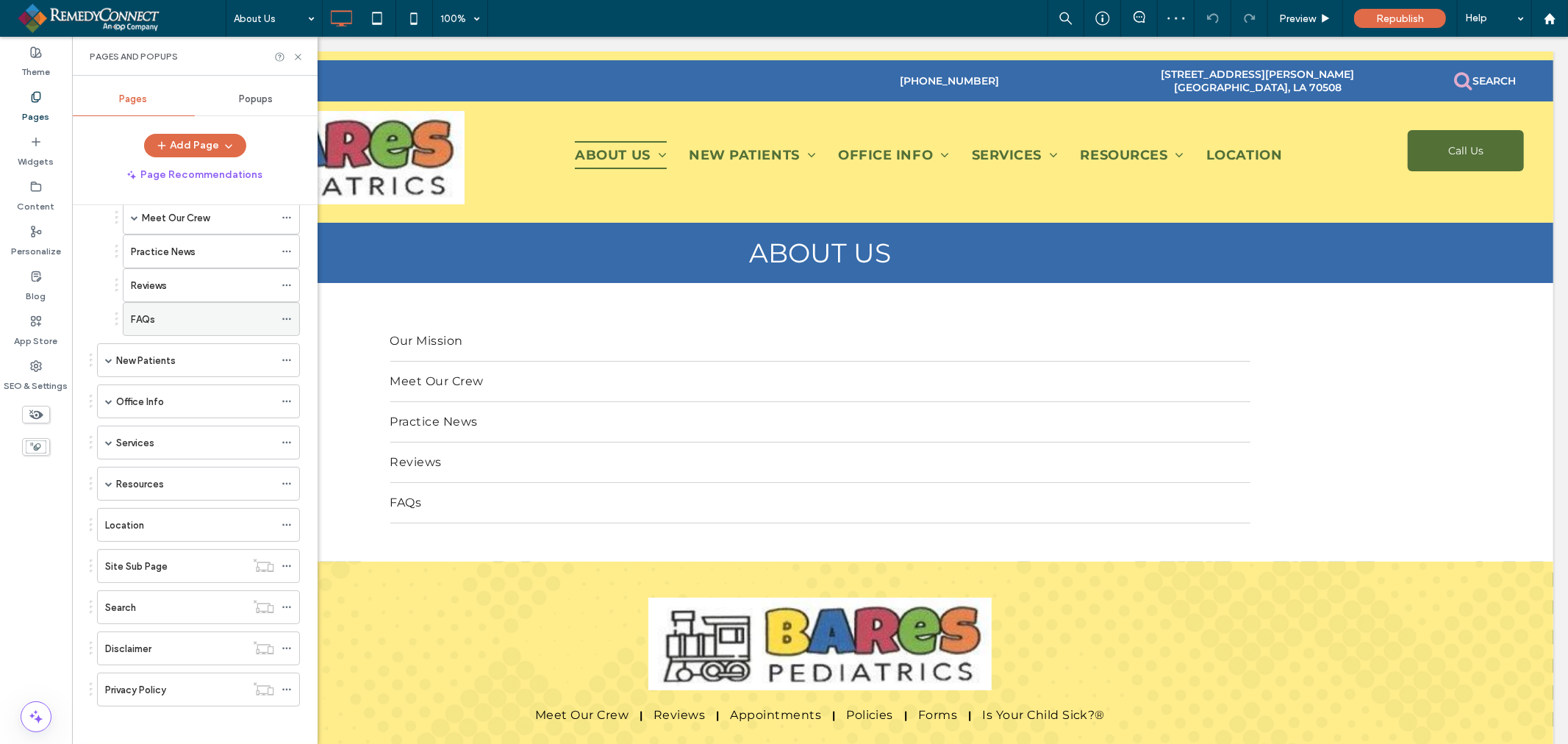
scroll to position [147, 0]
click at [149, 398] on label "Office Info" at bounding box center [139, 395] width 47 height 26
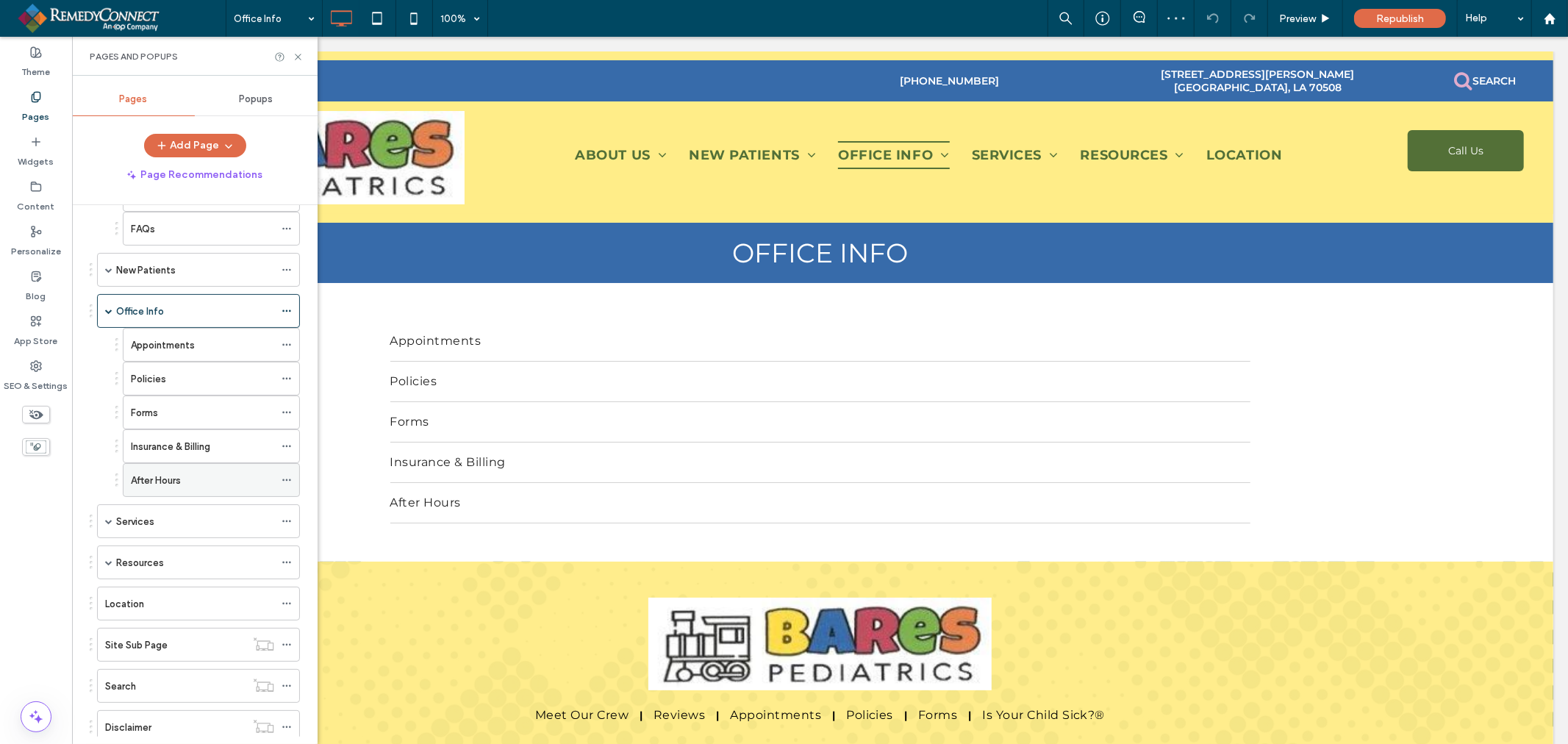
scroll to position [311, 0]
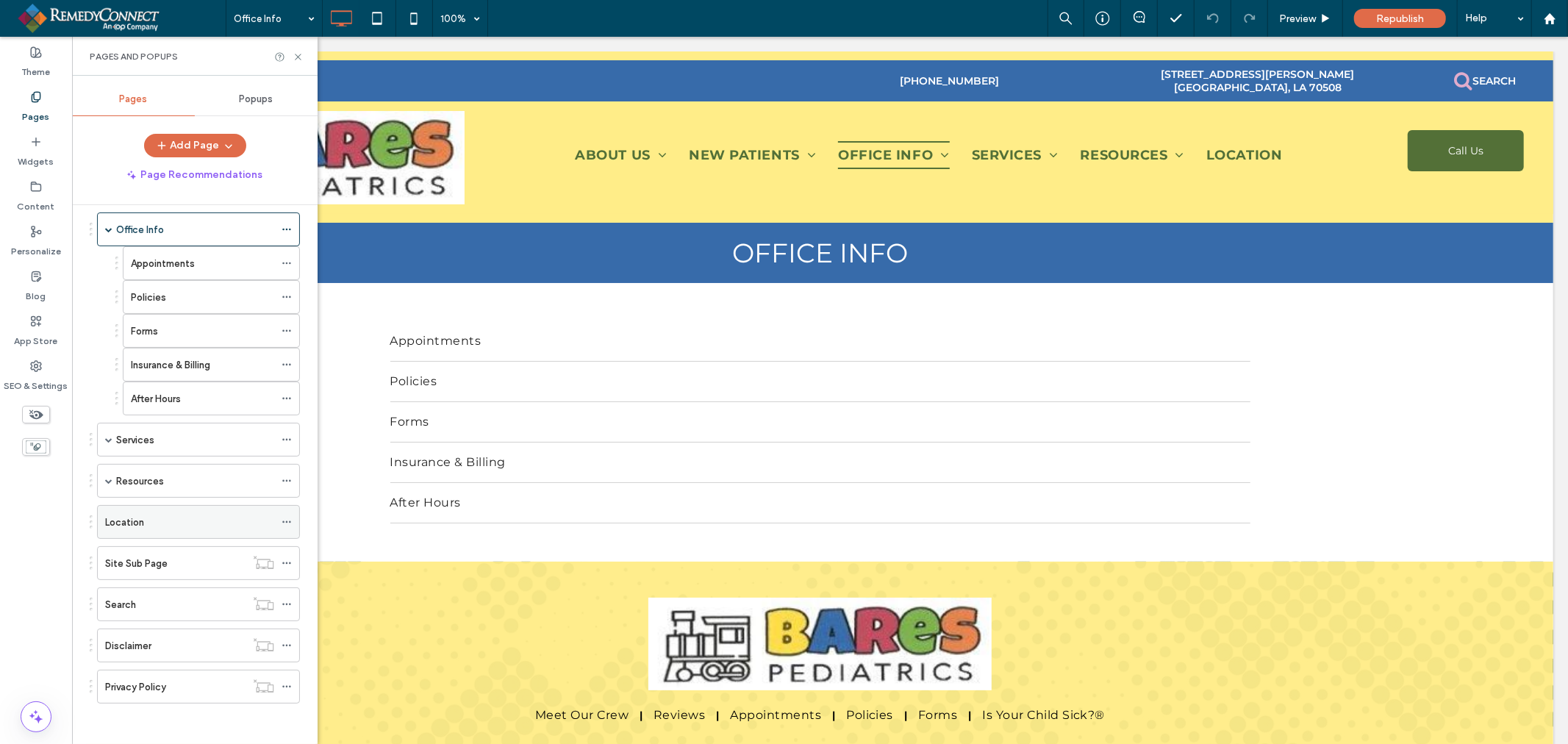
click at [199, 522] on div "Location" at bounding box center [189, 522] width 169 height 16
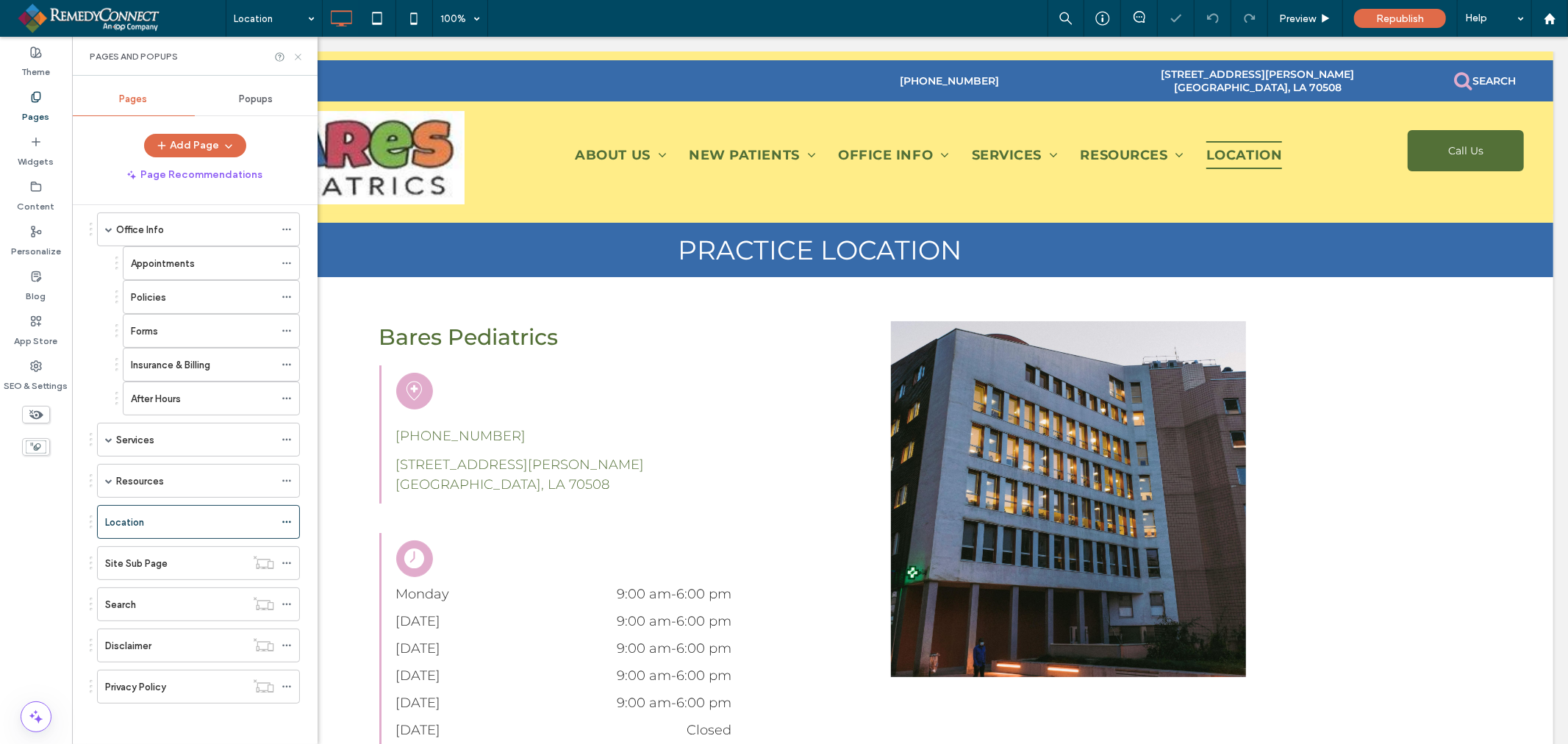
drag, startPoint x: 298, startPoint y: 53, endPoint x: 364, endPoint y: 241, distance: 199.2
click at [298, 53] on icon at bounding box center [298, 56] width 11 height 11
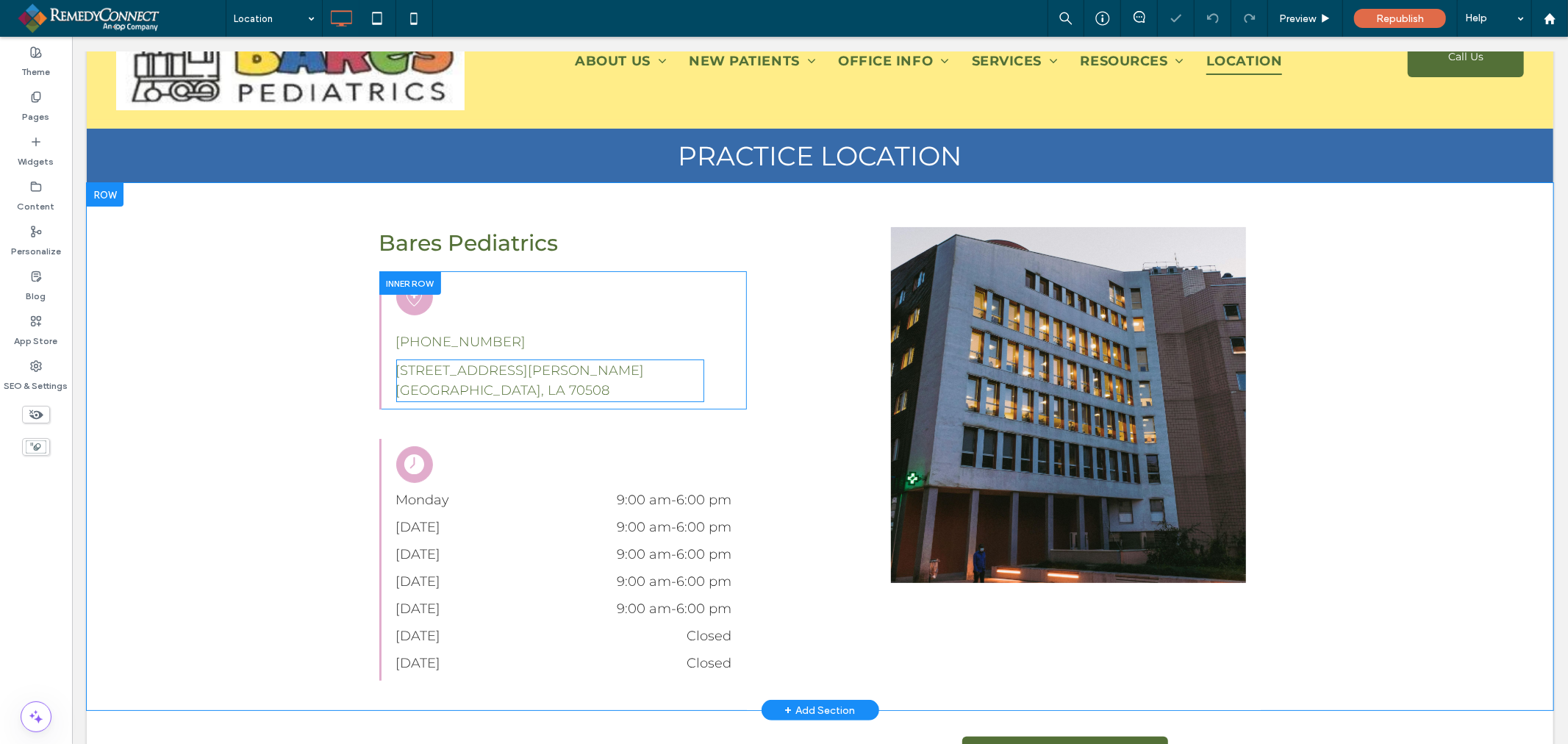
scroll to position [163, 0]
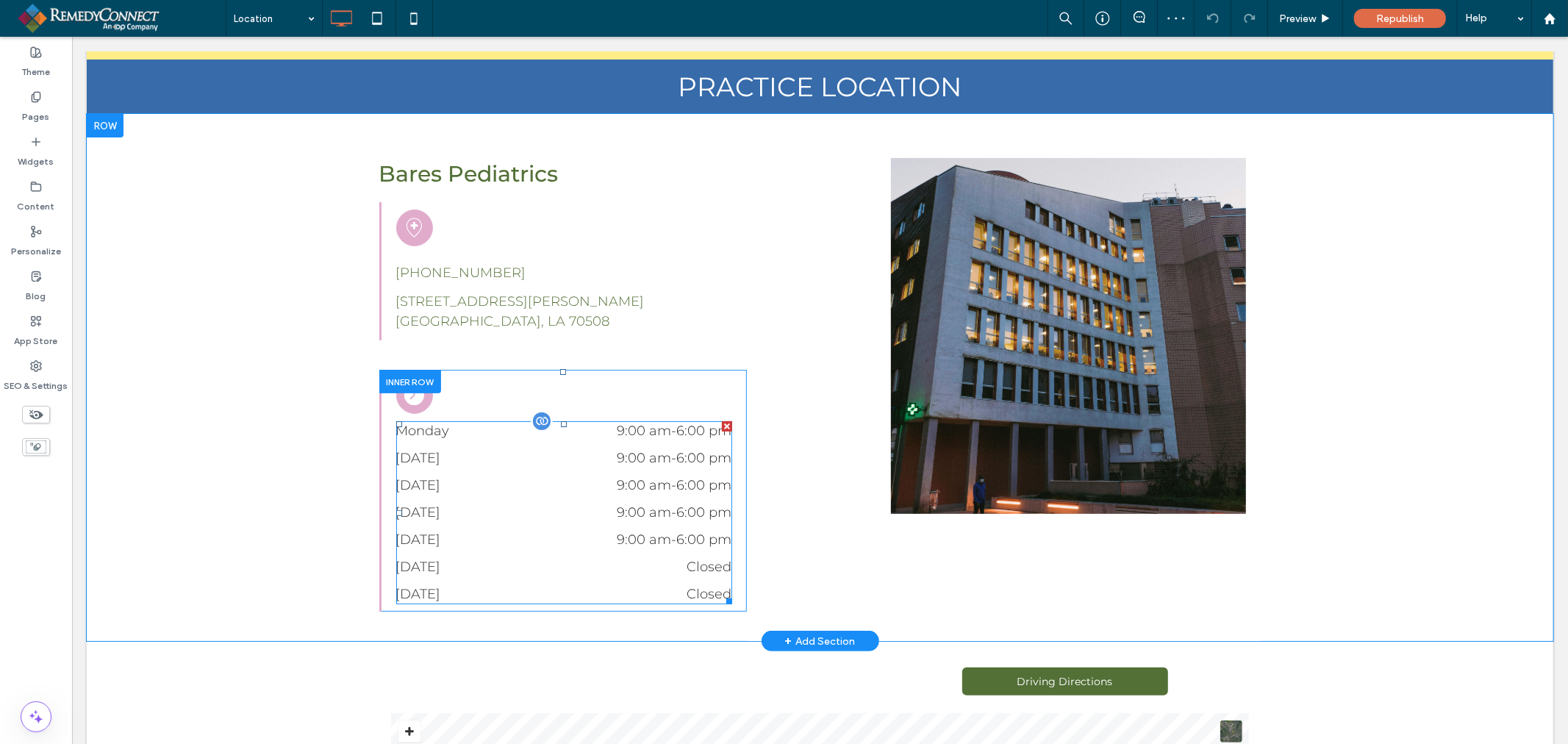
click at [585, 436] on dd "9:00 am - 6:00 pm" at bounding box center [632, 430] width 199 height 20
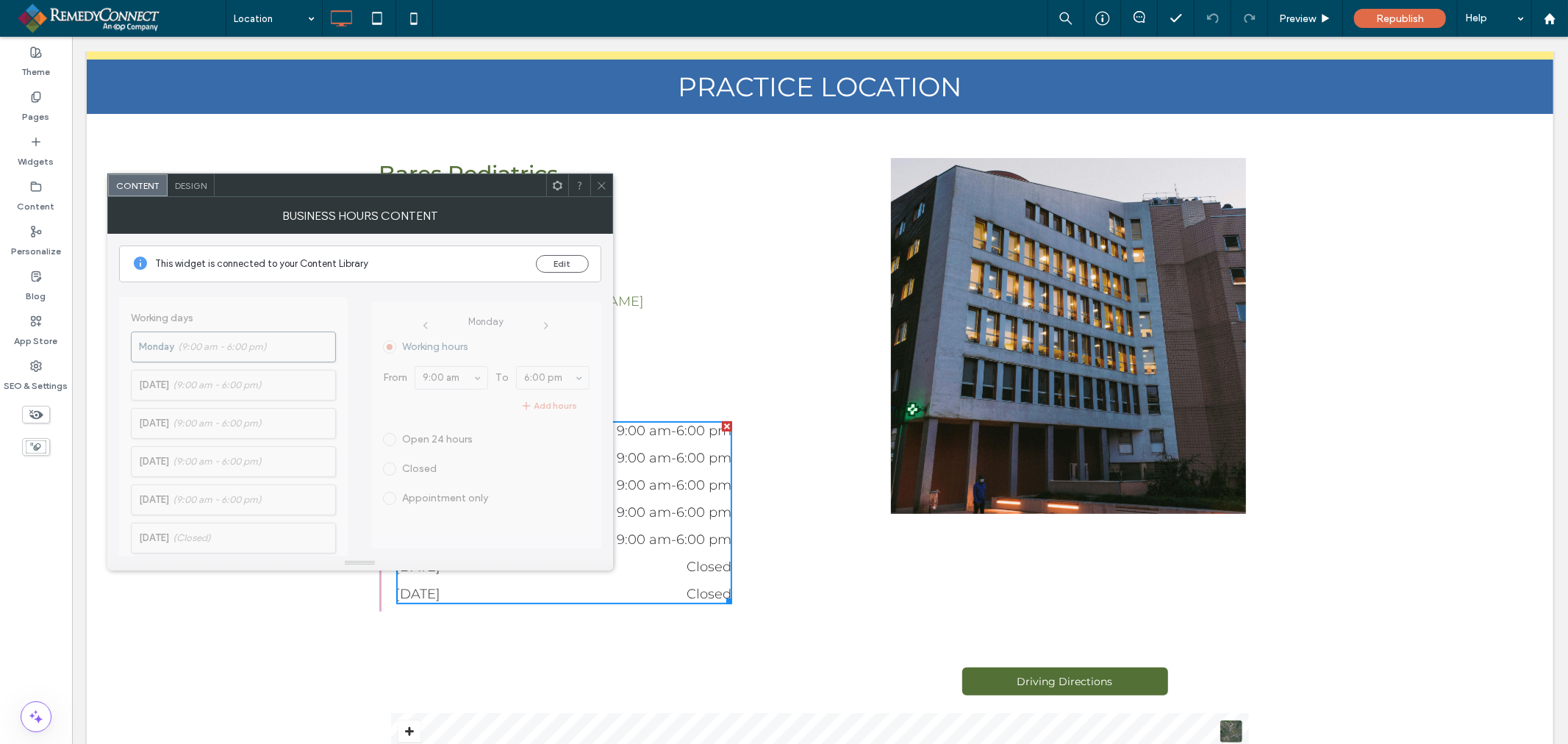
click at [560, 253] on div "This widget is connected to your Content Library Edit" at bounding box center [359, 263] width 482 height 37
click at [561, 260] on button "Edit" at bounding box center [563, 264] width 53 height 18
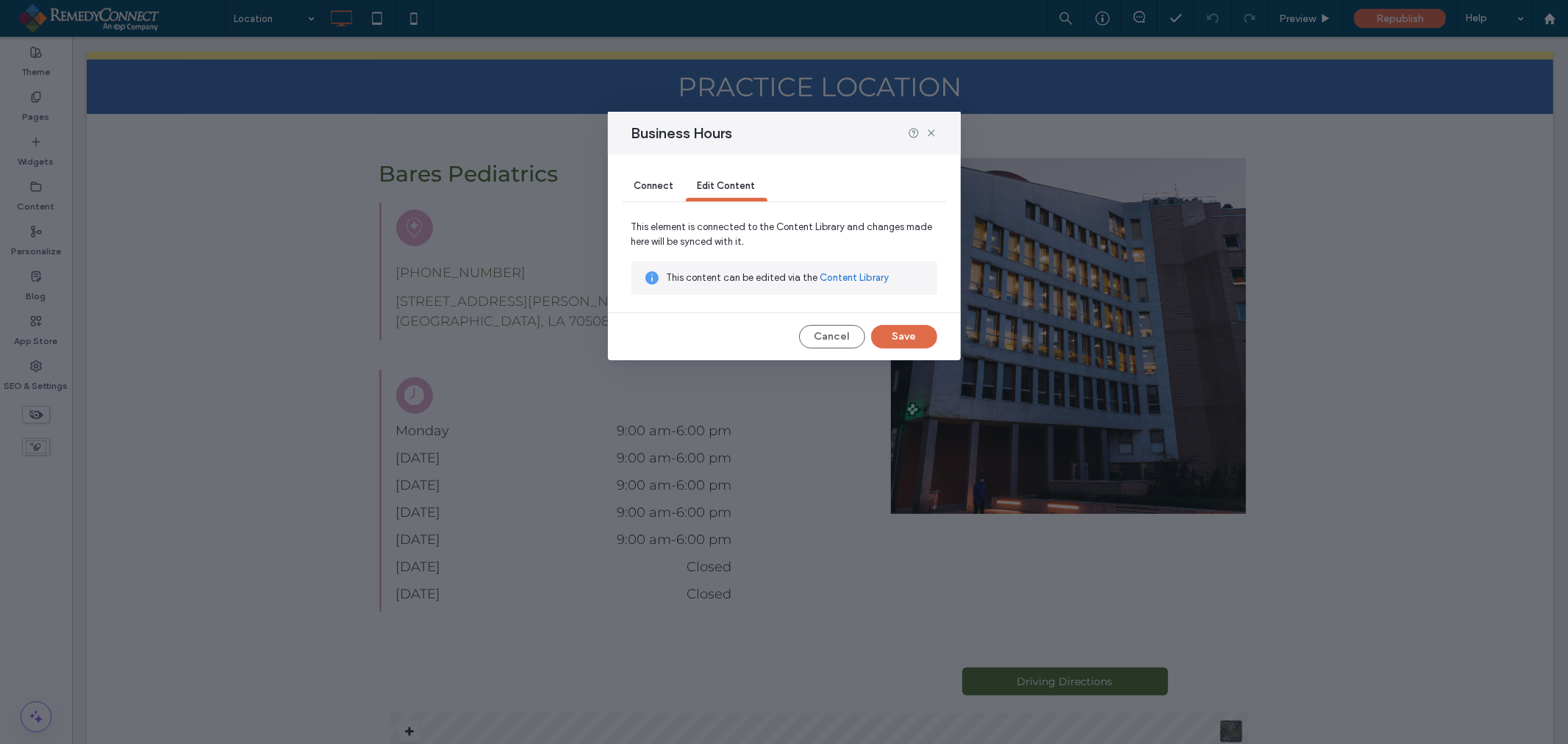
click at [843, 276] on link "Content Library" at bounding box center [855, 277] width 69 height 15
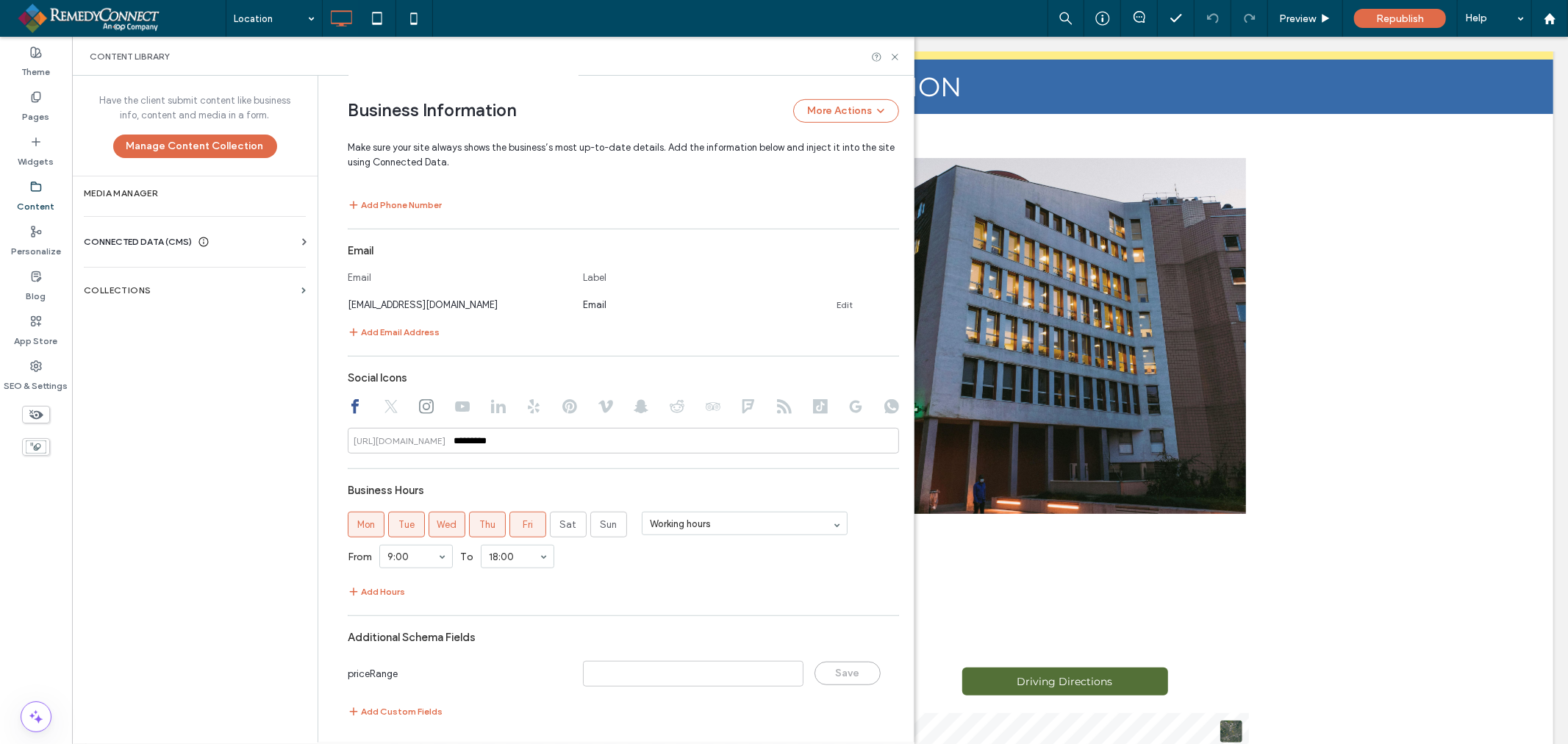
scroll to position [673, 0]
click at [483, 526] on span "Thu" at bounding box center [488, 520] width 16 height 15
click at [490, 523] on label "Thu" at bounding box center [487, 521] width 37 height 26
click at [509, 523] on label "Fri" at bounding box center [527, 521] width 37 height 26
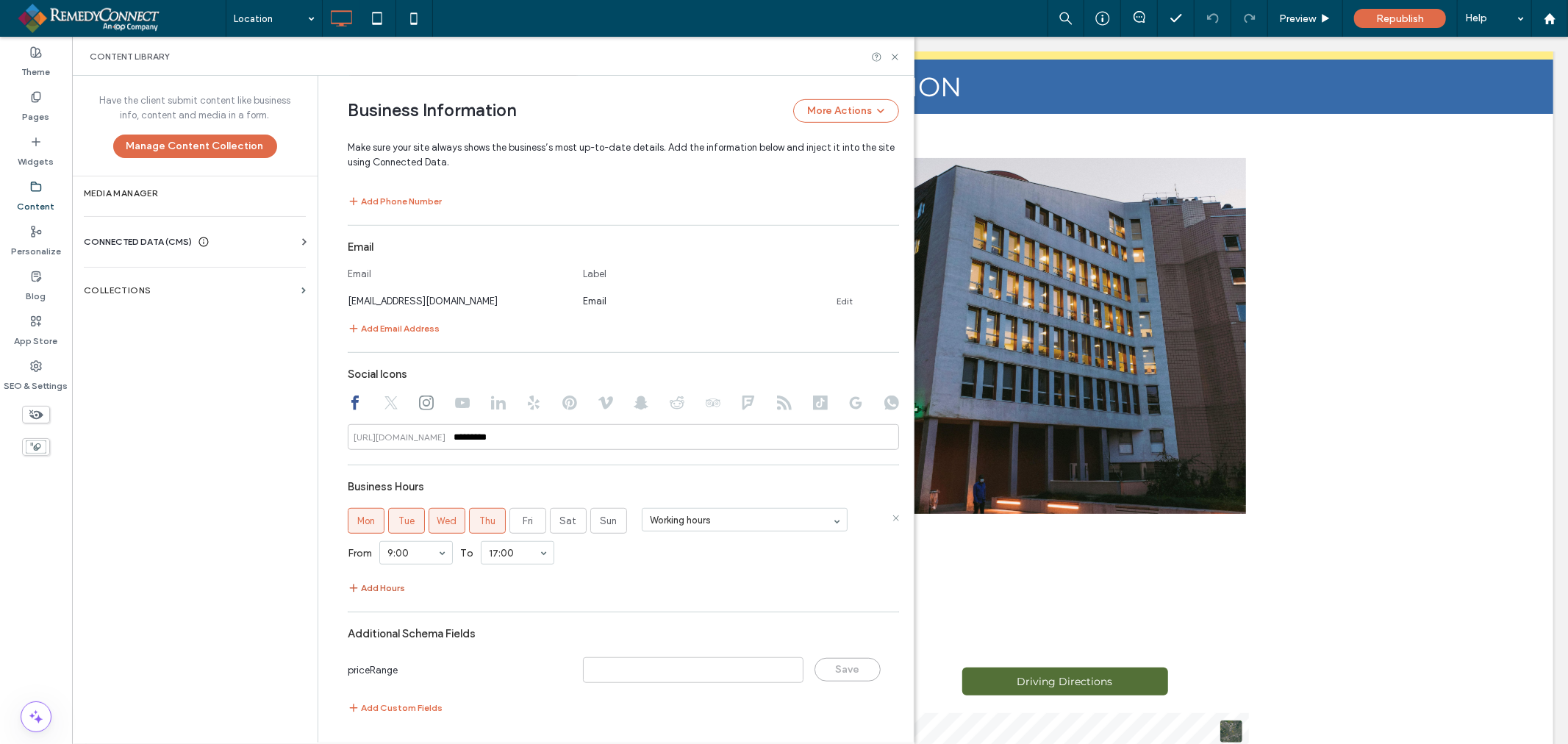
click at [390, 589] on button "Add Hours" at bounding box center [377, 589] width 57 height 18
click at [370, 607] on label "Mon" at bounding box center [366, 605] width 37 height 26
drag, startPoint x: 388, startPoint y: 606, endPoint x: 397, endPoint y: 606, distance: 9.0
click at [388, 606] on label "Tue" at bounding box center [406, 605] width 37 height 26
click at [456, 607] on label "Wed" at bounding box center [446, 605] width 37 height 26
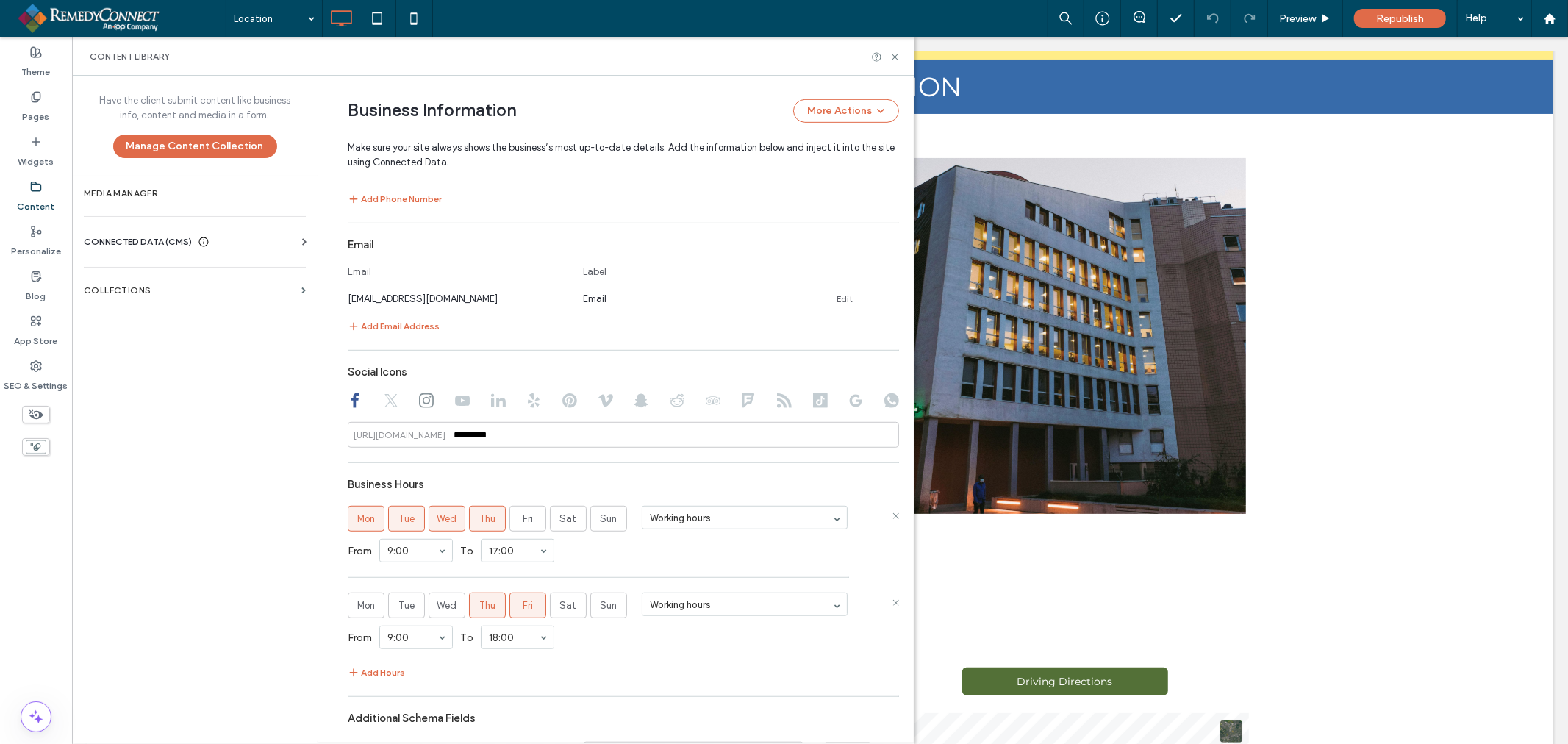
click at [469, 608] on label "Thu" at bounding box center [487, 605] width 37 height 26
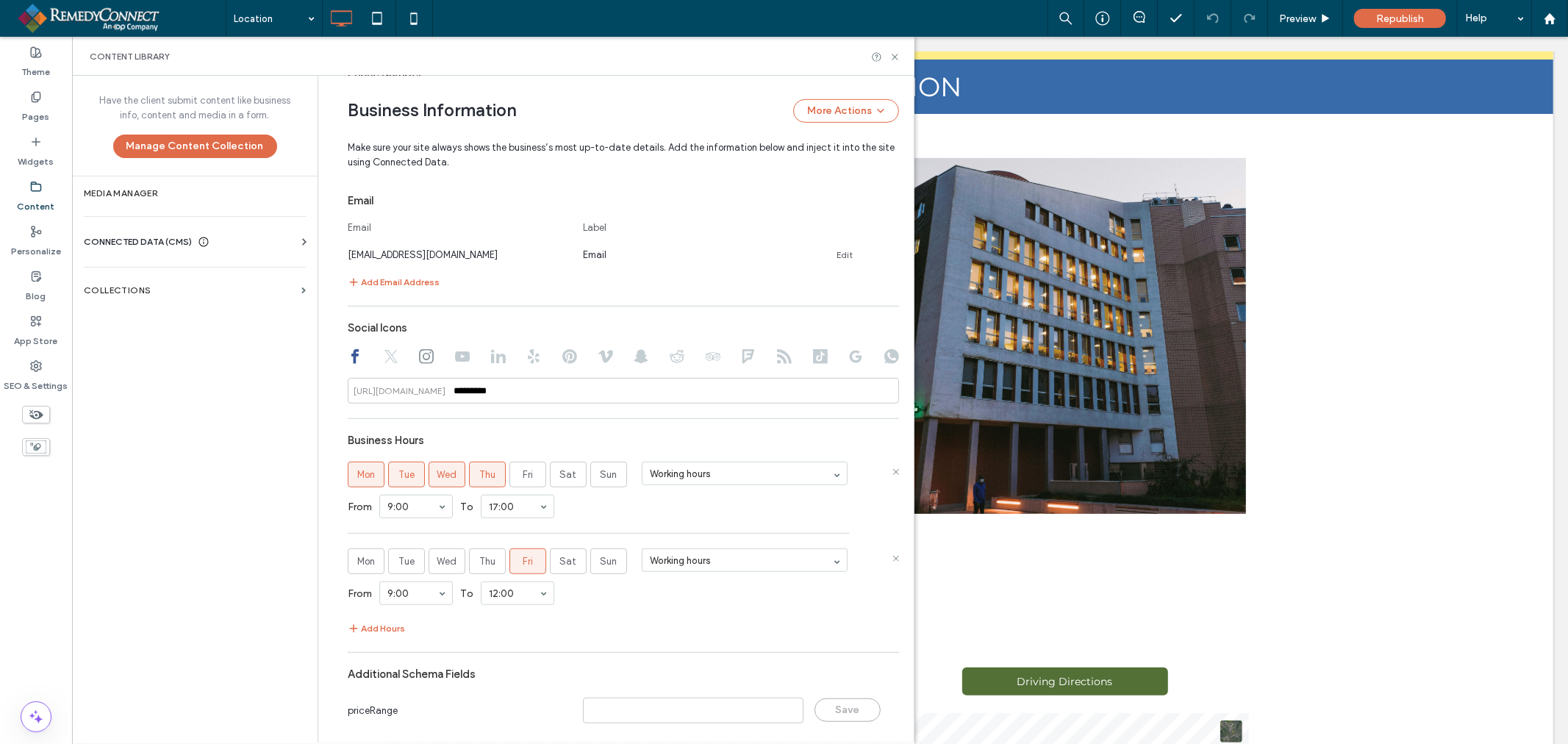
scroll to position [760, 0]
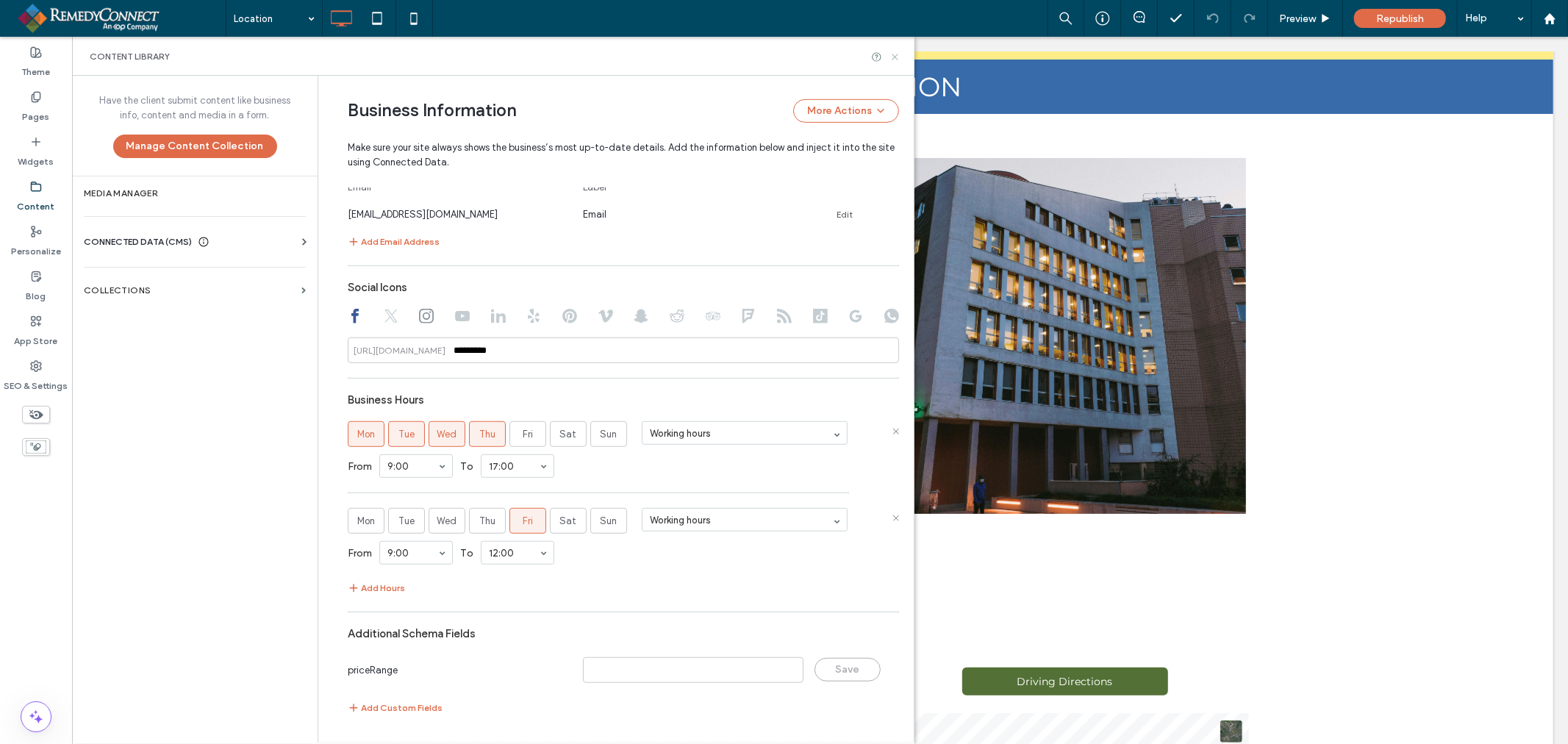
click at [899, 54] on icon at bounding box center [894, 56] width 11 height 11
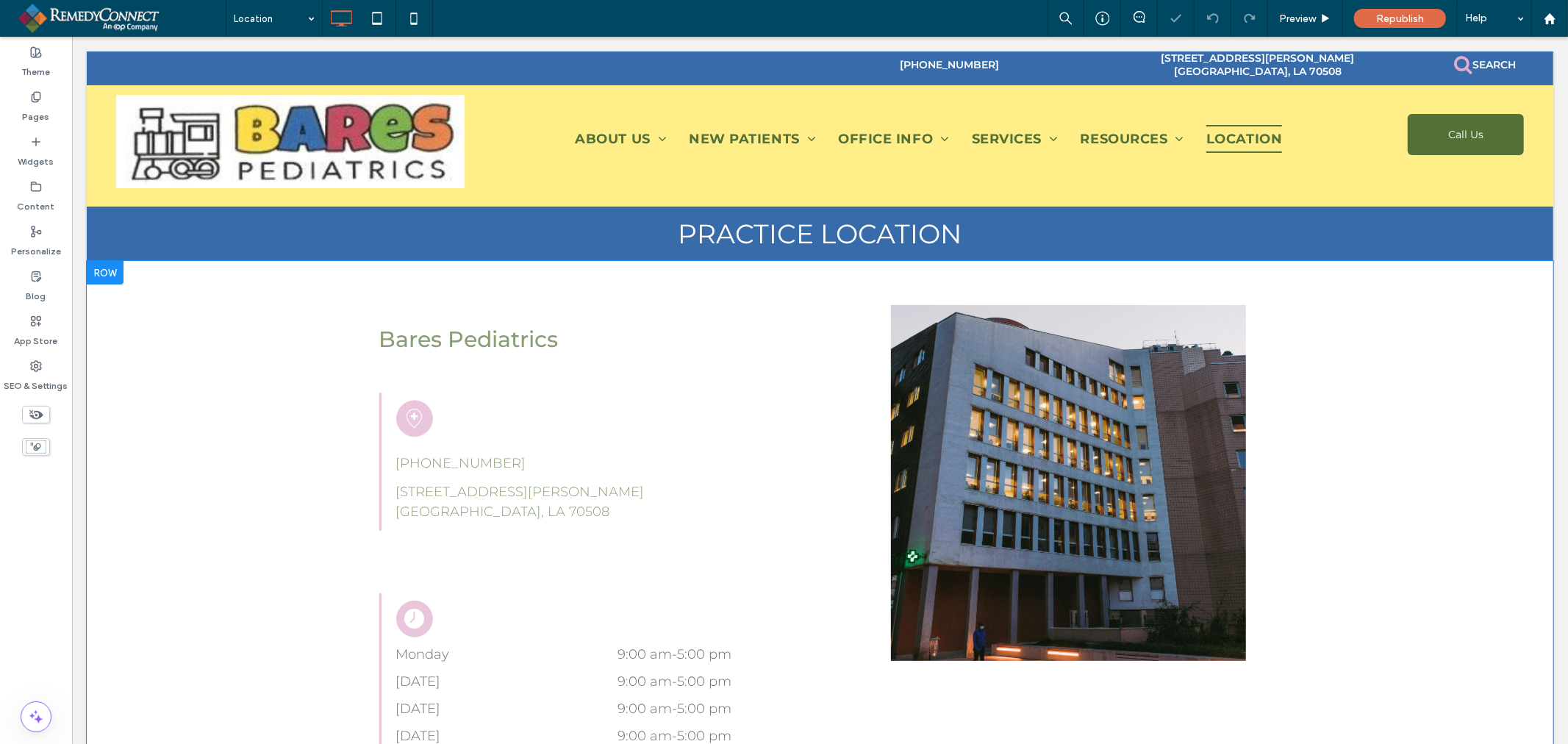
scroll to position [326, 0]
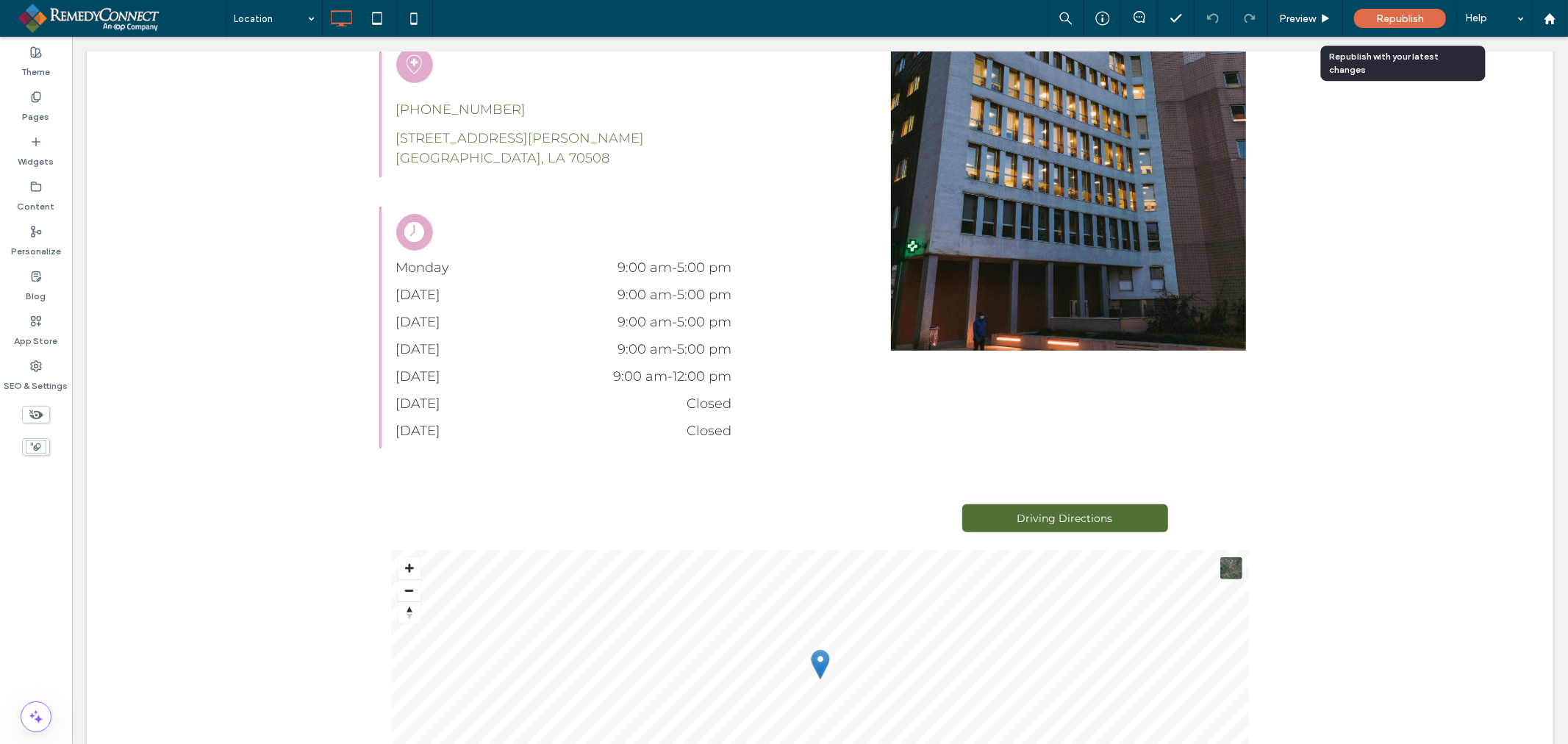
click at [1423, 21] on span "Republish" at bounding box center [1400, 19] width 47 height 13
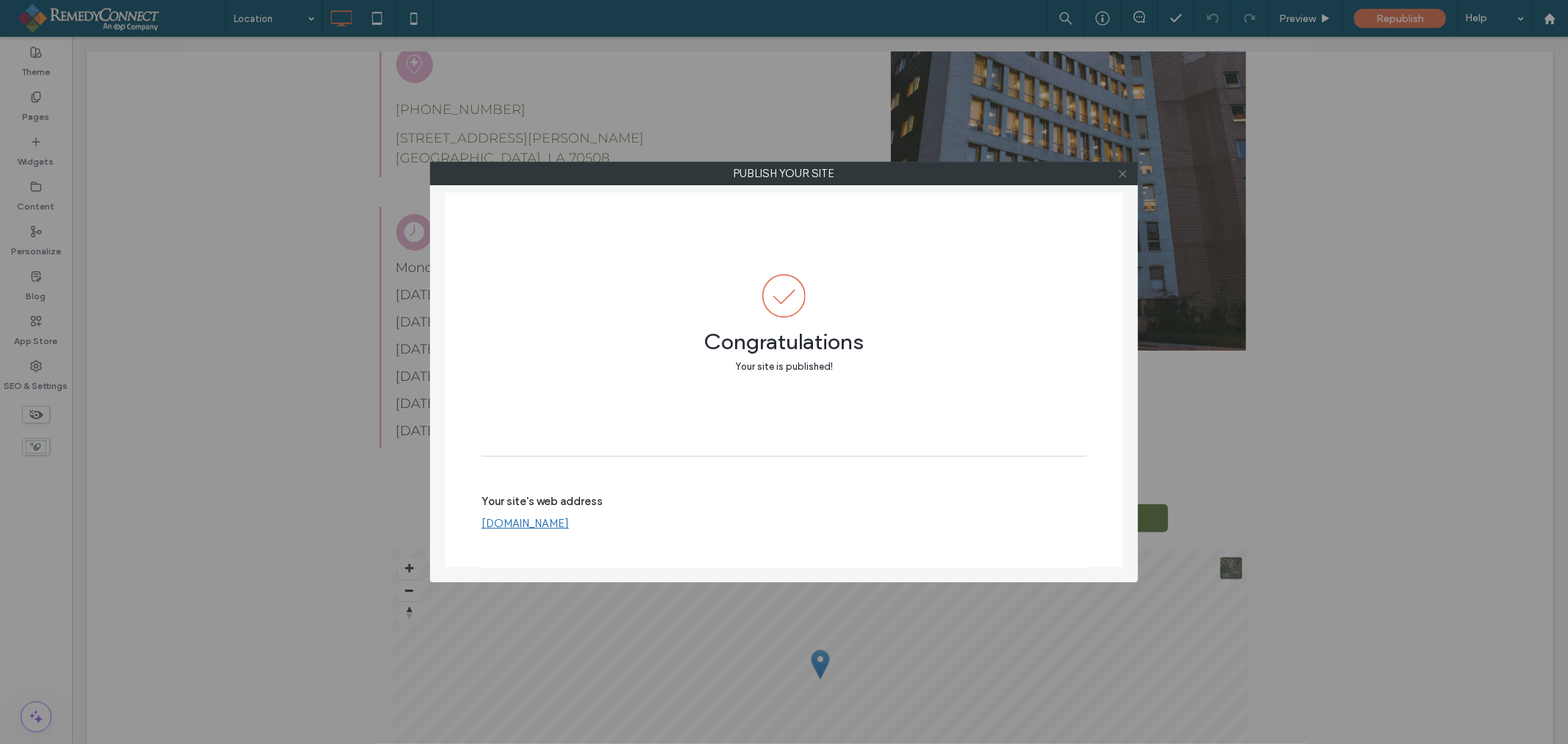
click at [1126, 174] on icon at bounding box center [1123, 173] width 11 height 11
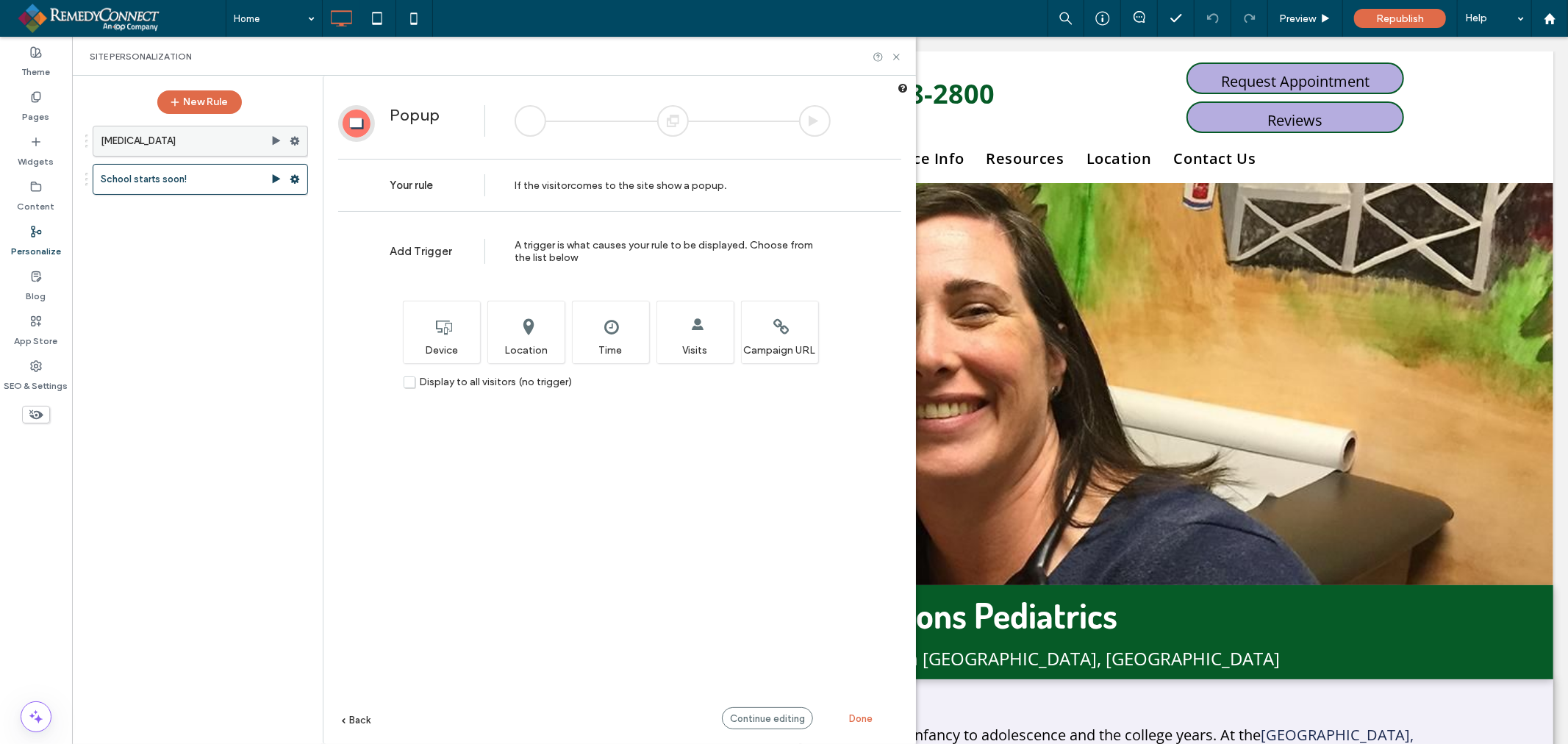
click at [185, 137] on label "[MEDICAL_DATA]" at bounding box center [186, 141] width 170 height 30
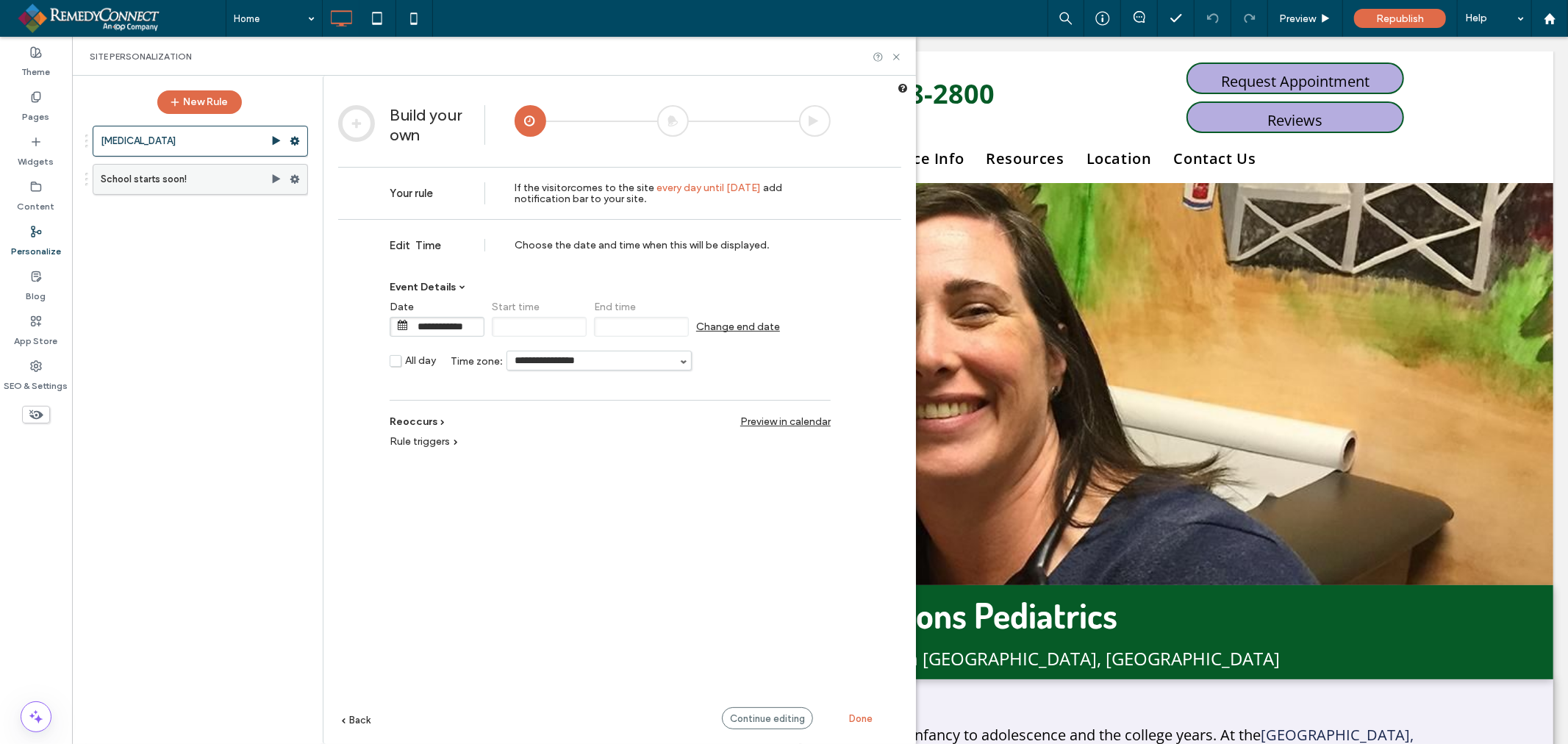
click at [203, 190] on label "School starts soon!" at bounding box center [186, 179] width 170 height 30
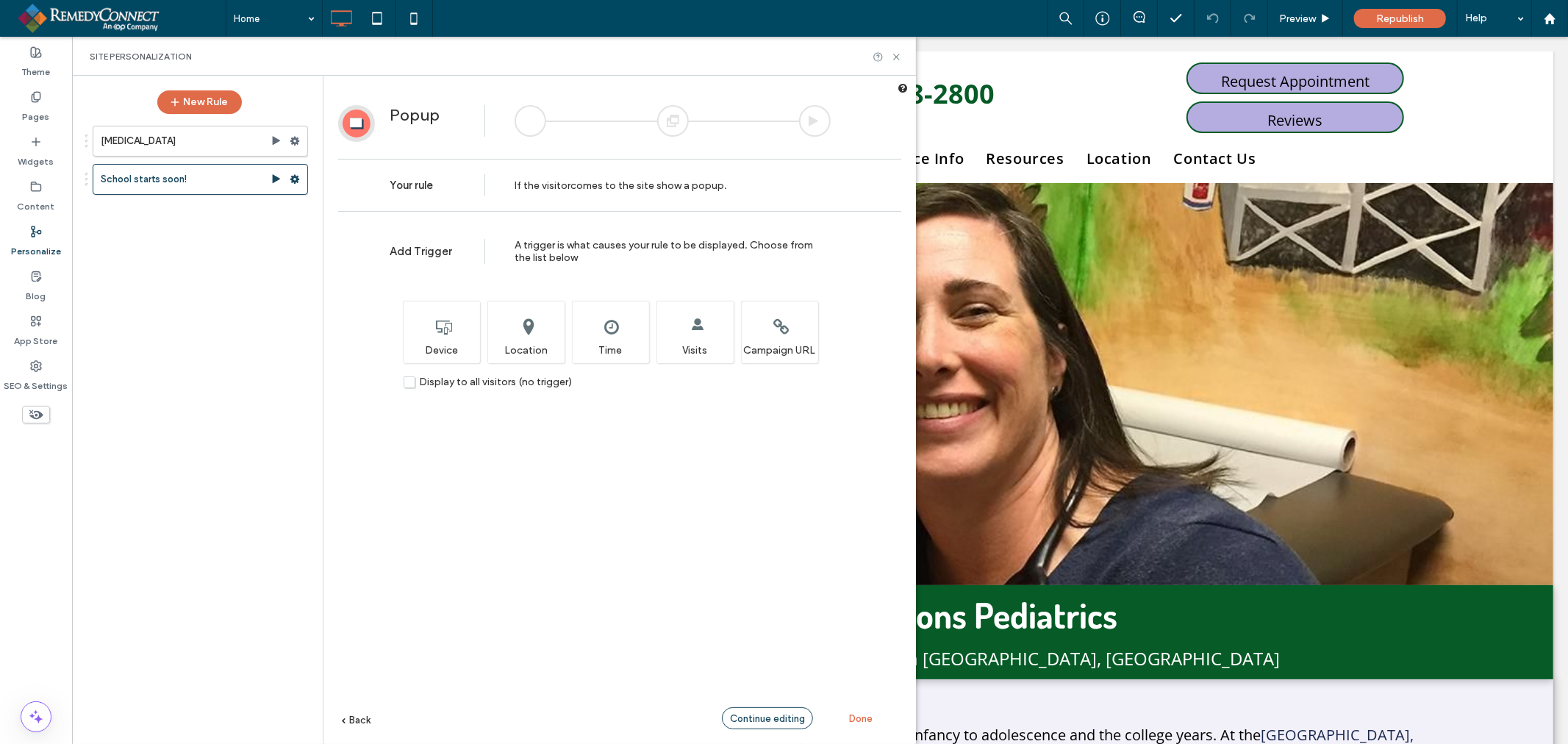
click at [769, 718] on span "Continue editing" at bounding box center [768, 718] width 75 height 11
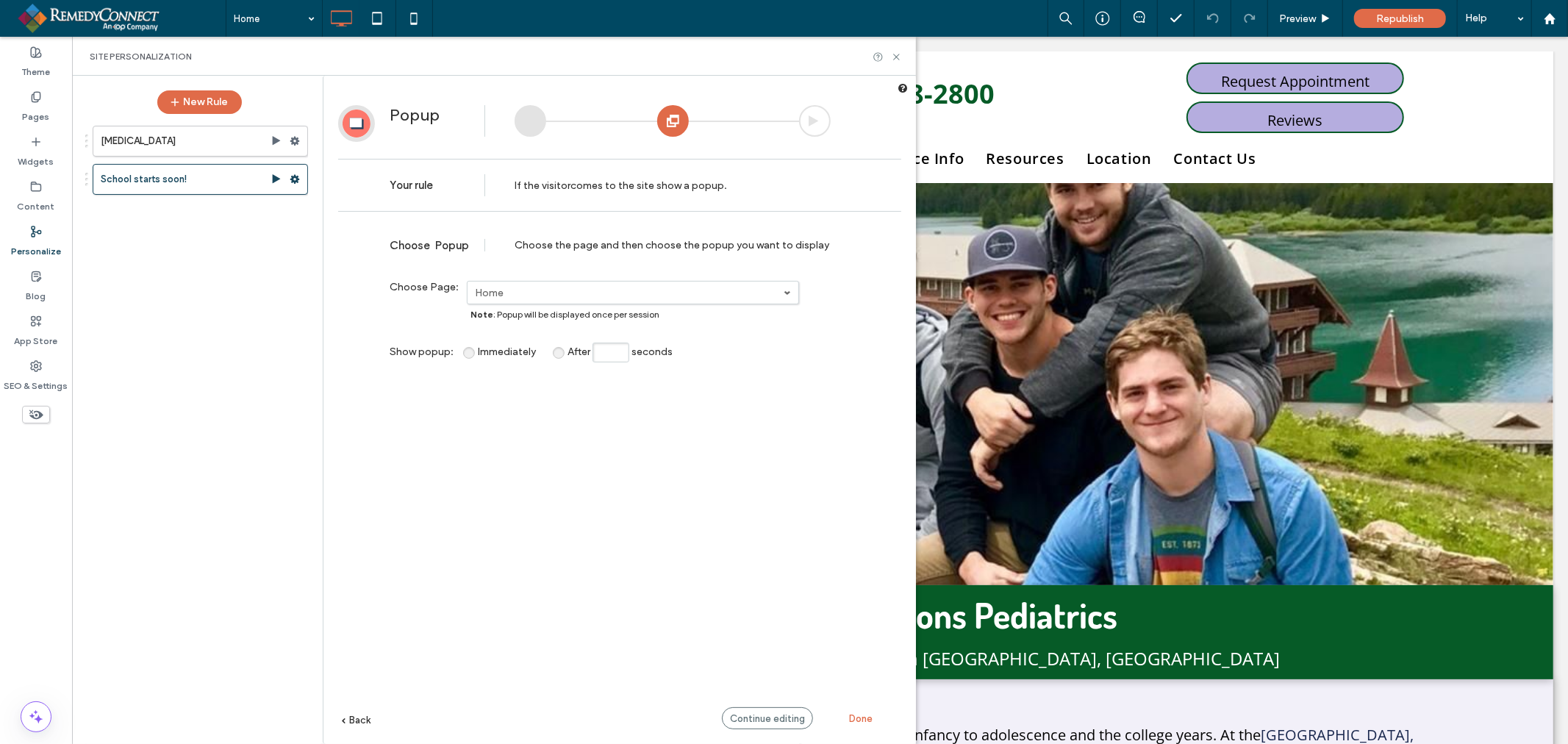
click at [774, 719] on span "Continue editing" at bounding box center [768, 718] width 75 height 11
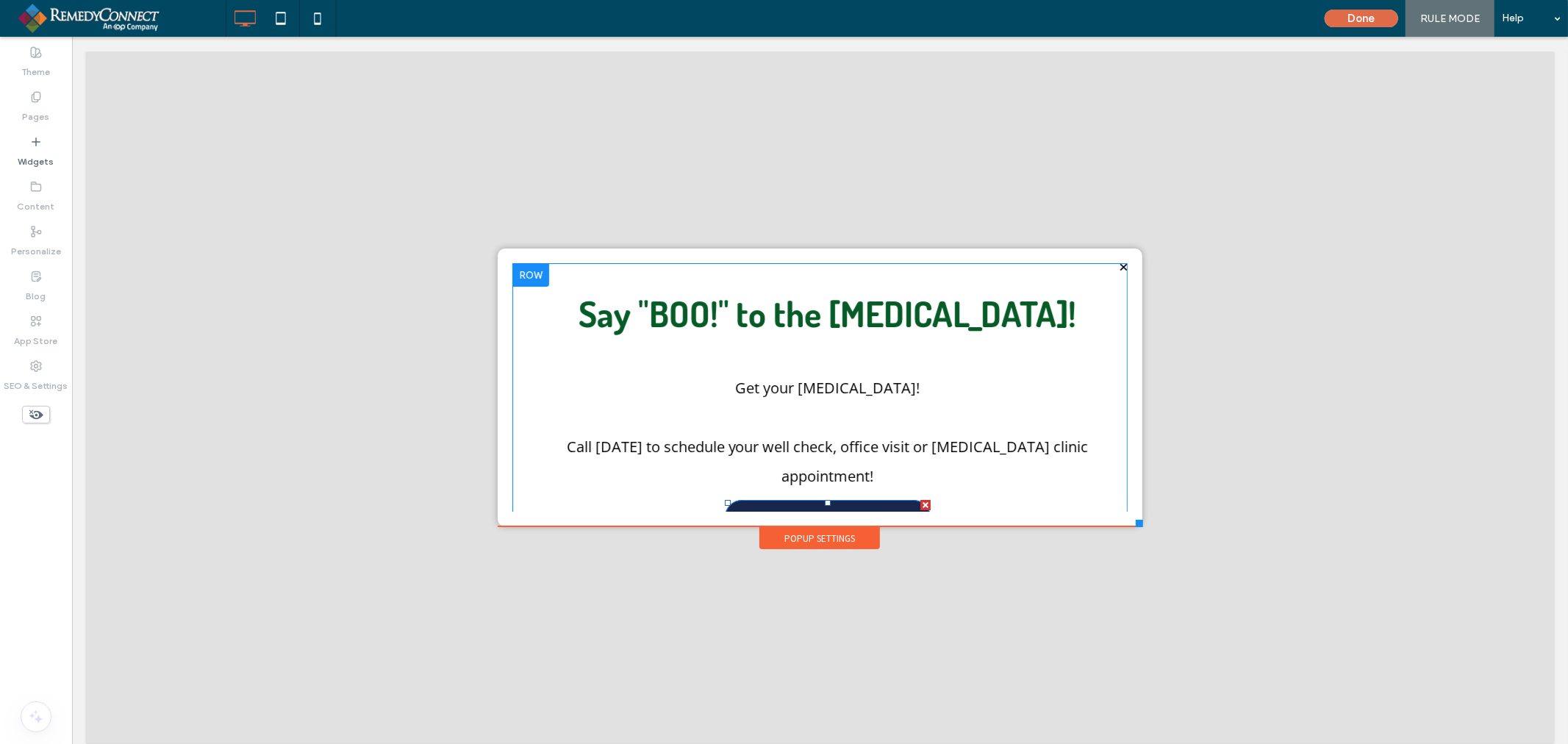
click at [813, 500] on link "Call Us!" at bounding box center [827, 516] width 206 height 35
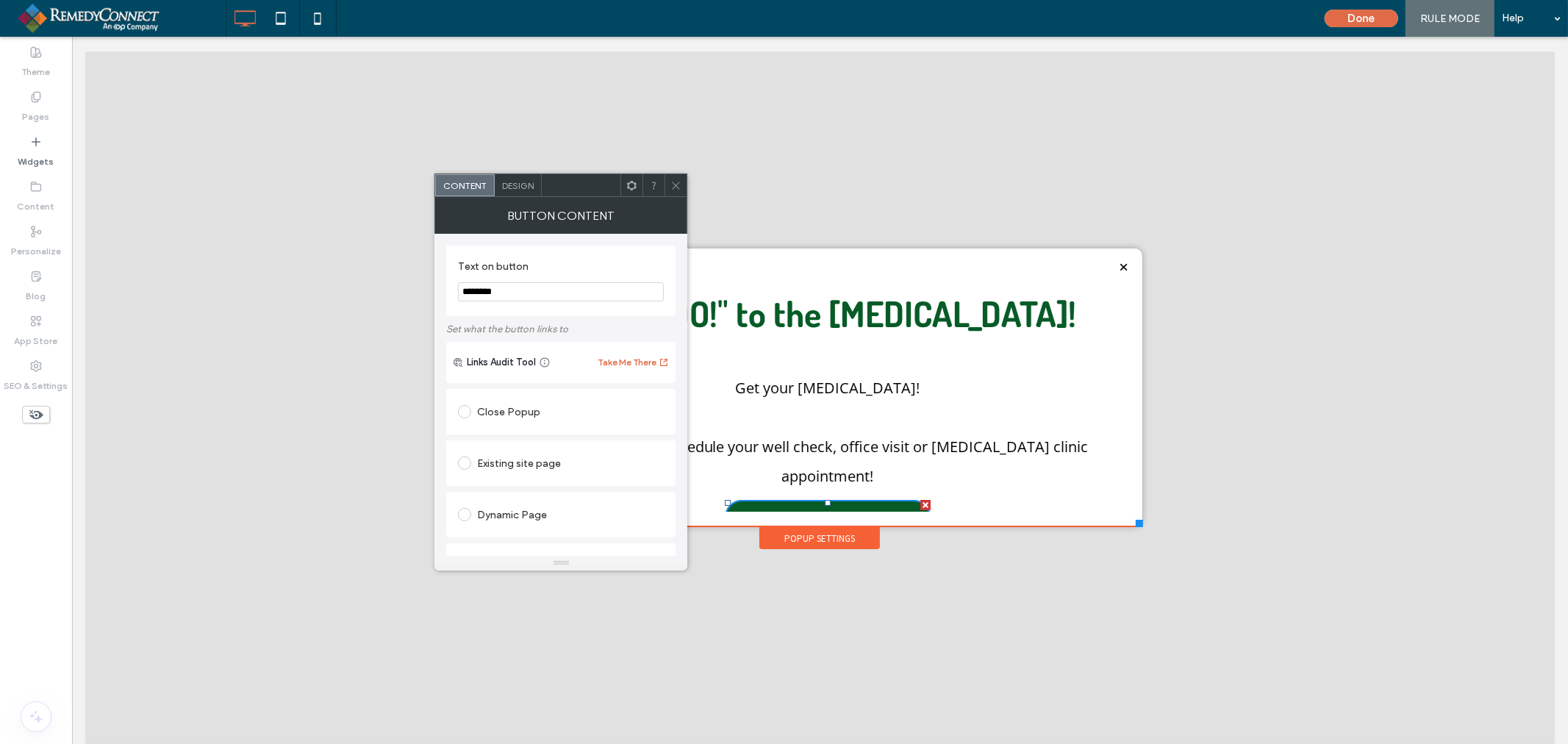
drag, startPoint x: 675, startPoint y: 187, endPoint x: 632, endPoint y: 184, distance: 43.1
click at [675, 187] on icon at bounding box center [676, 185] width 11 height 11
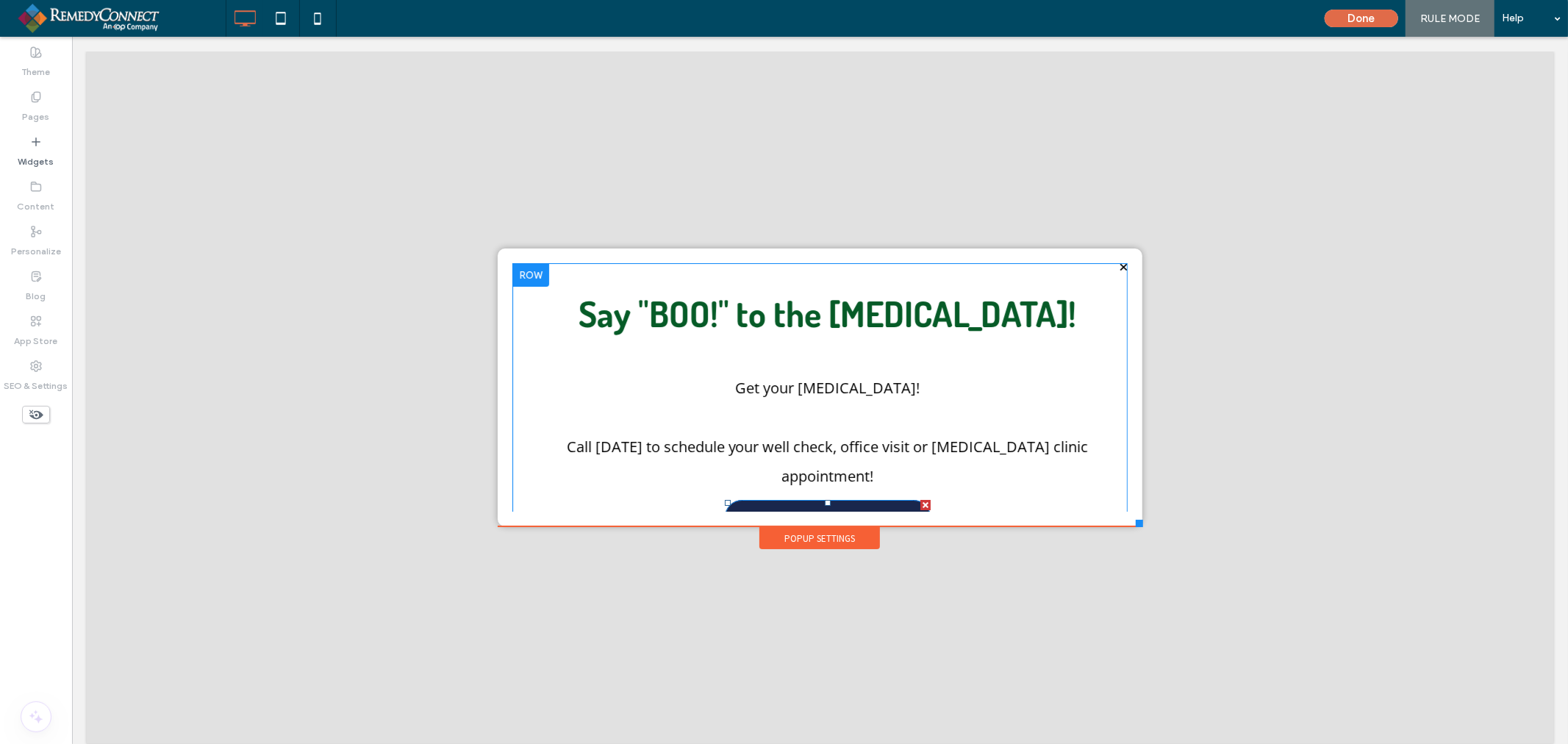
click at [920, 500] on div at bounding box center [925, 505] width 10 height 10
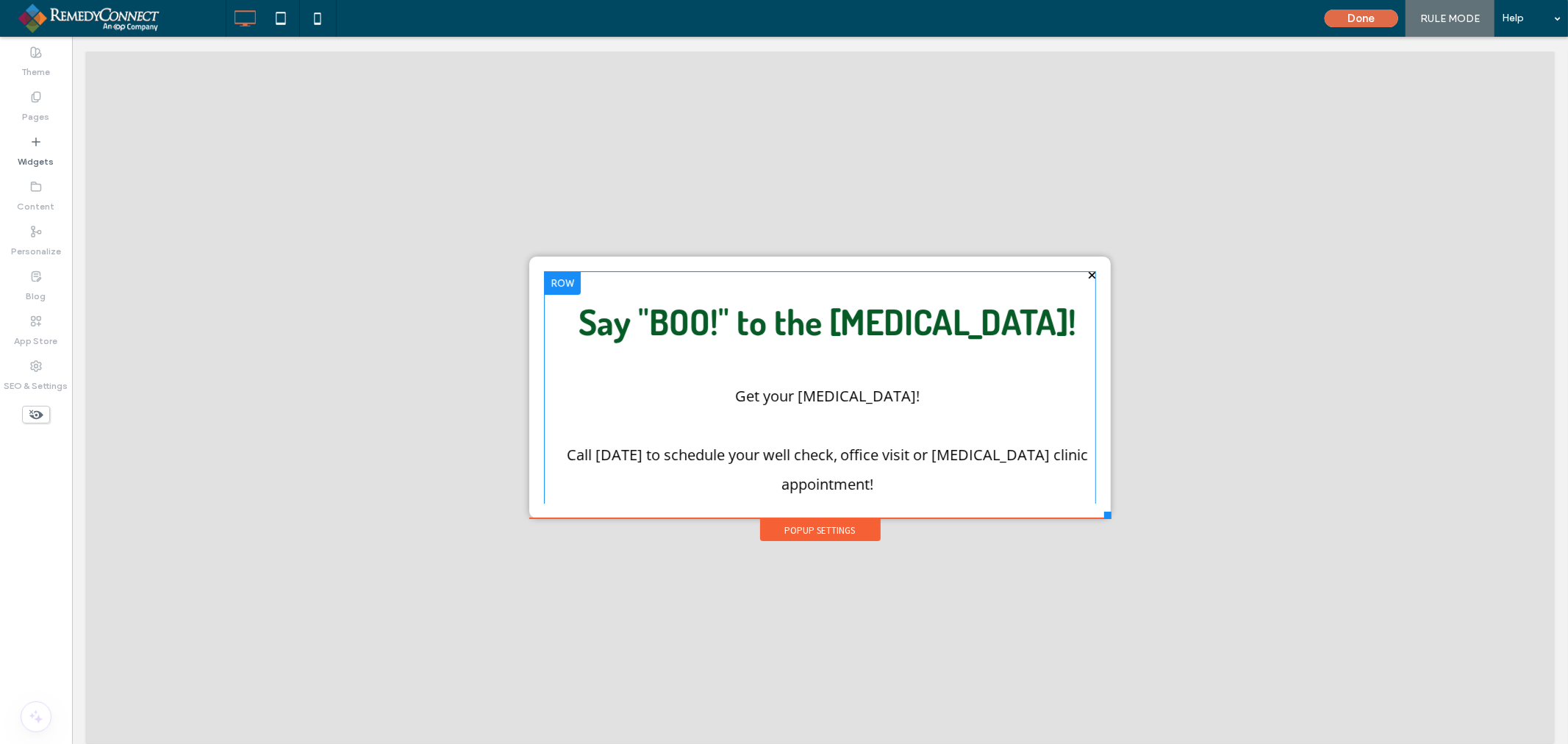
drag, startPoint x: 1134, startPoint y: 521, endPoint x: 1104, endPoint y: 517, distance: 30.3
click at [1104, 517] on div at bounding box center [1106, 513] width 7 height 7
click at [1373, 17] on button "Done" at bounding box center [1361, 19] width 73 height 18
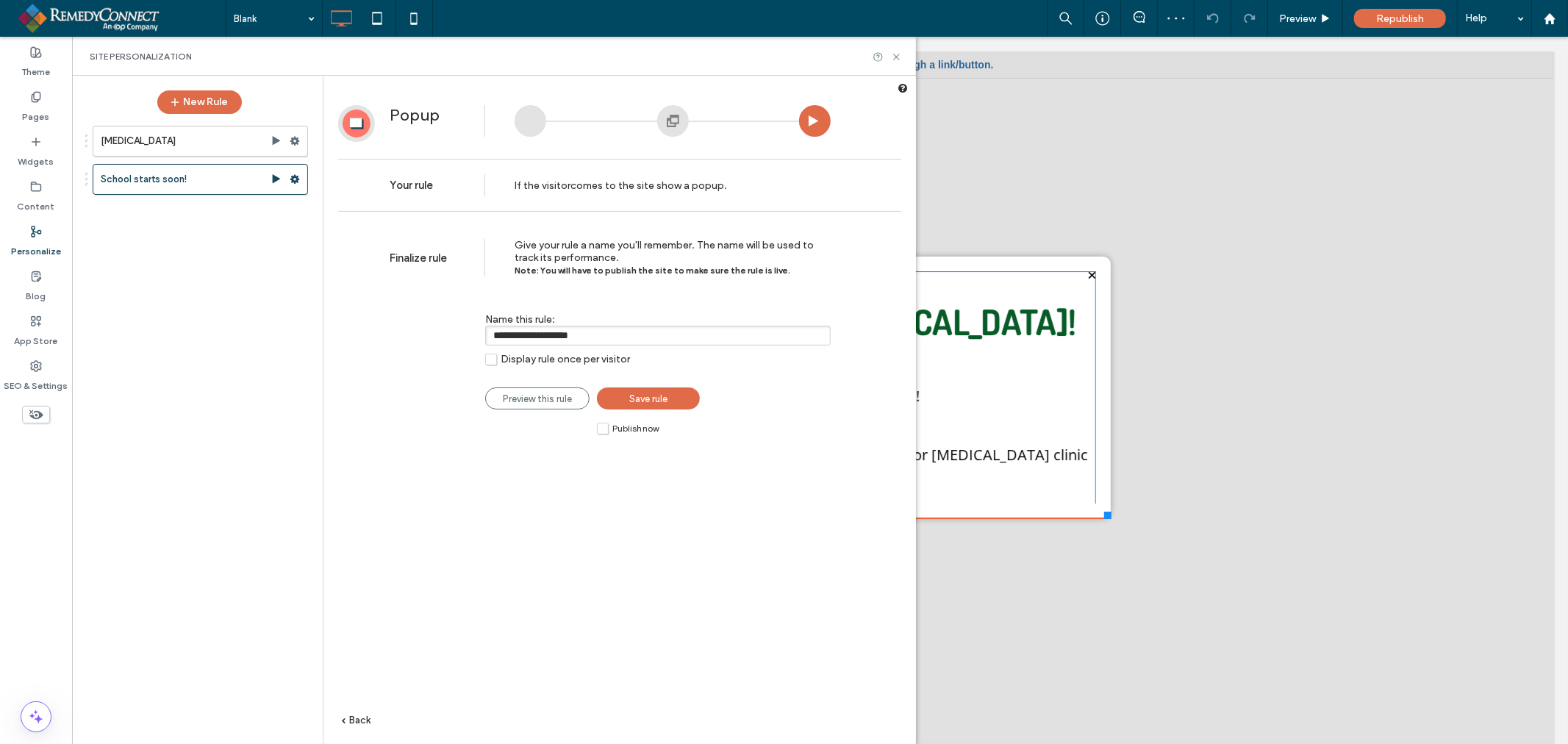
click at [583, 341] on input "**********" at bounding box center [657, 335] width 345 height 20
click at [585, 339] on input "**********" at bounding box center [657, 335] width 345 height 20
click at [587, 336] on input "**********" at bounding box center [657, 335] width 345 height 20
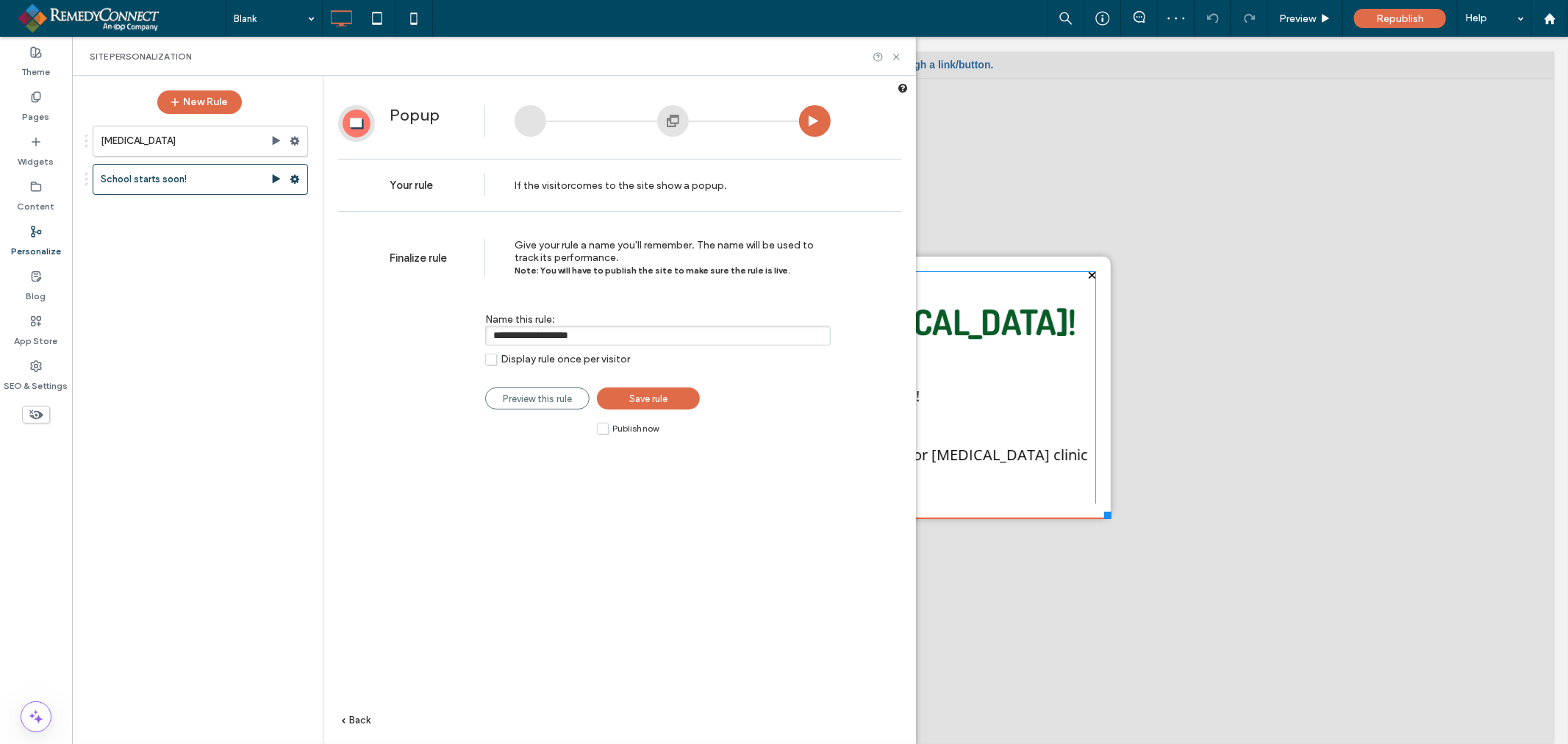
click at [587, 336] on input "**********" at bounding box center [657, 335] width 345 height 20
type input "**********"
click at [603, 428] on label "Publish now" at bounding box center [627, 428] width 61 height 13
click at [631, 400] on span "Save rule" at bounding box center [648, 399] width 39 height 11
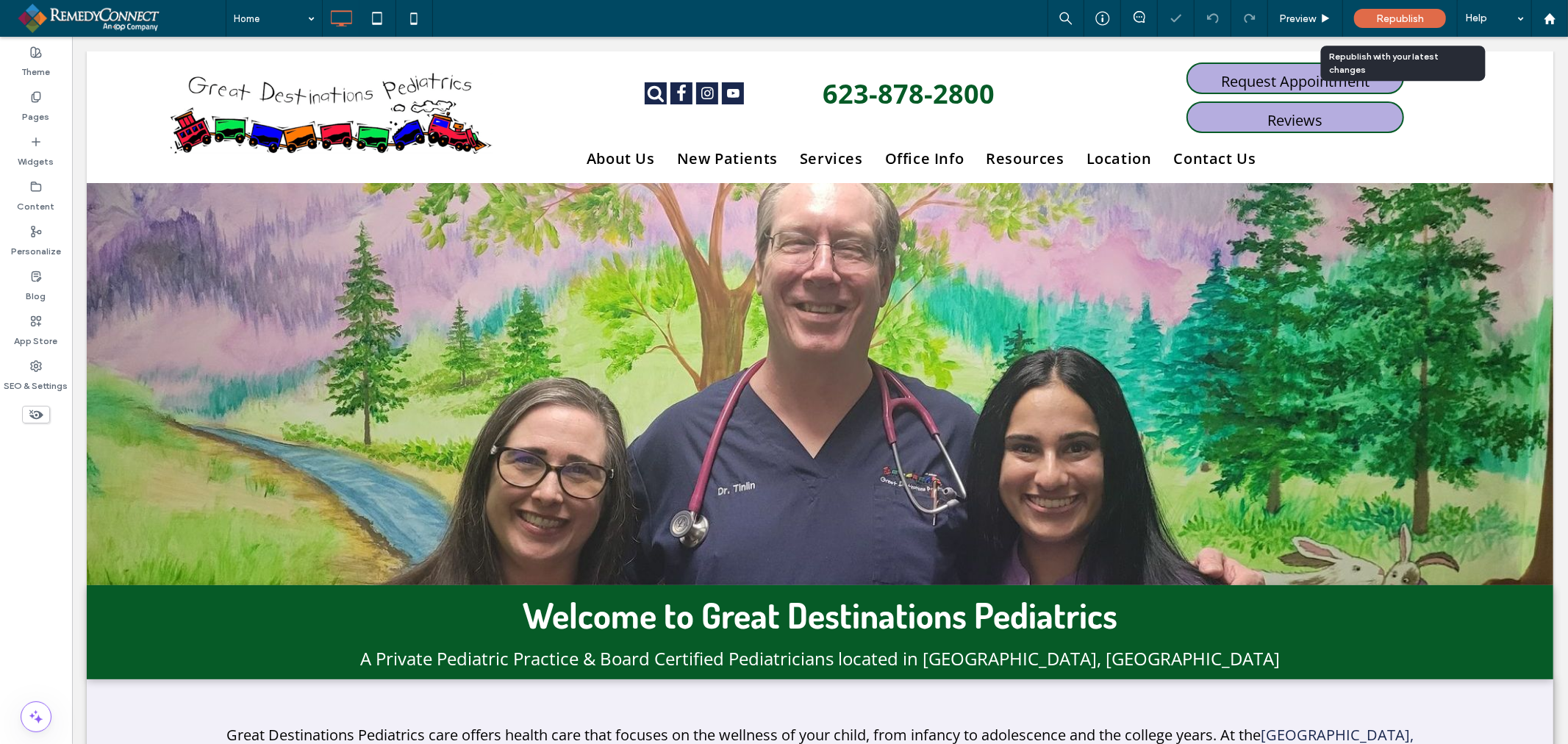
click at [1418, 21] on span "Republish" at bounding box center [1400, 19] width 47 height 13
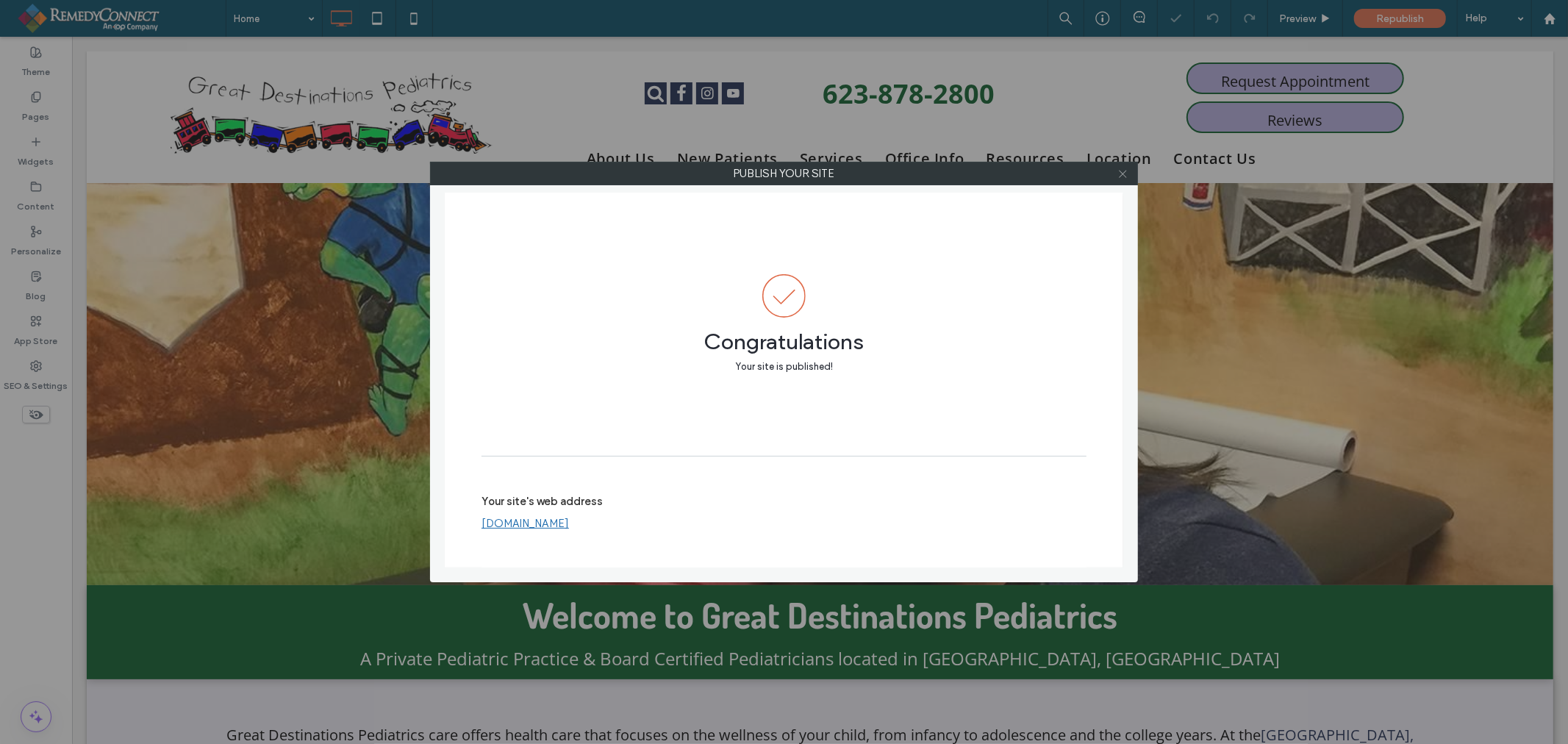
click at [1118, 178] on icon at bounding box center [1123, 173] width 11 height 11
